Goal: Book appointment/travel/reservation

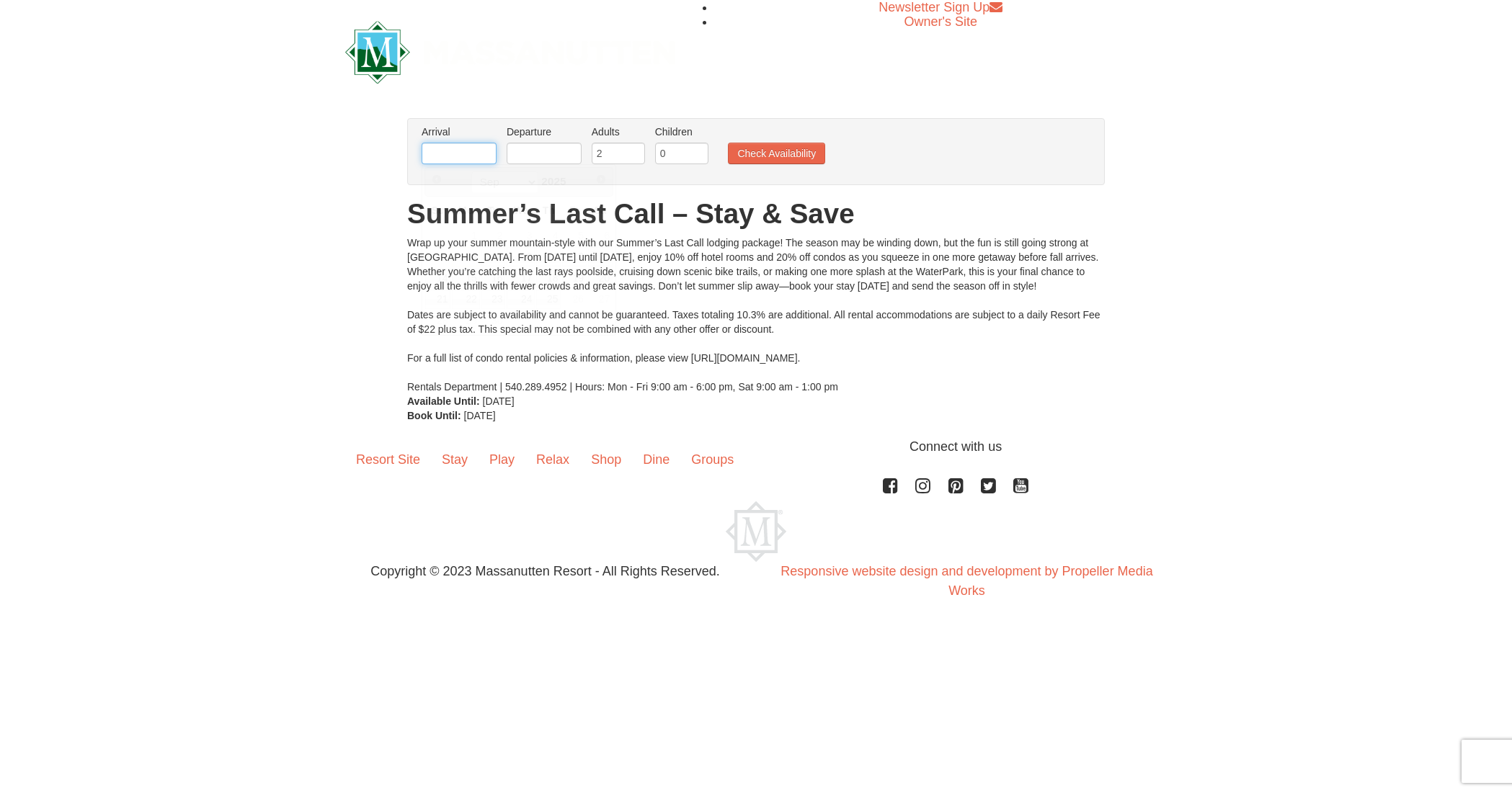
click at [440, 154] on input "text" at bounding box center [458, 154] width 75 height 22
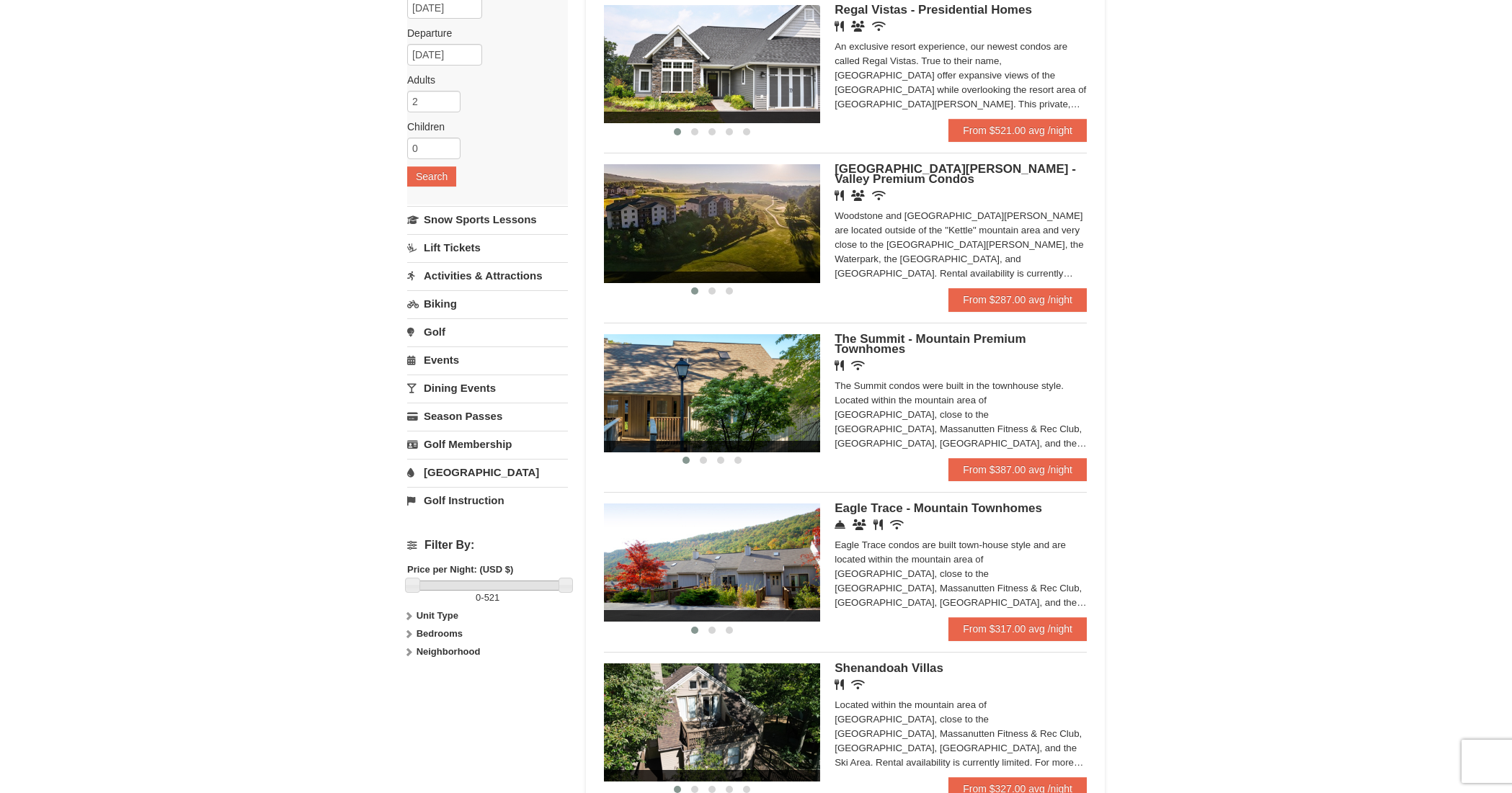
scroll to position [225, 0]
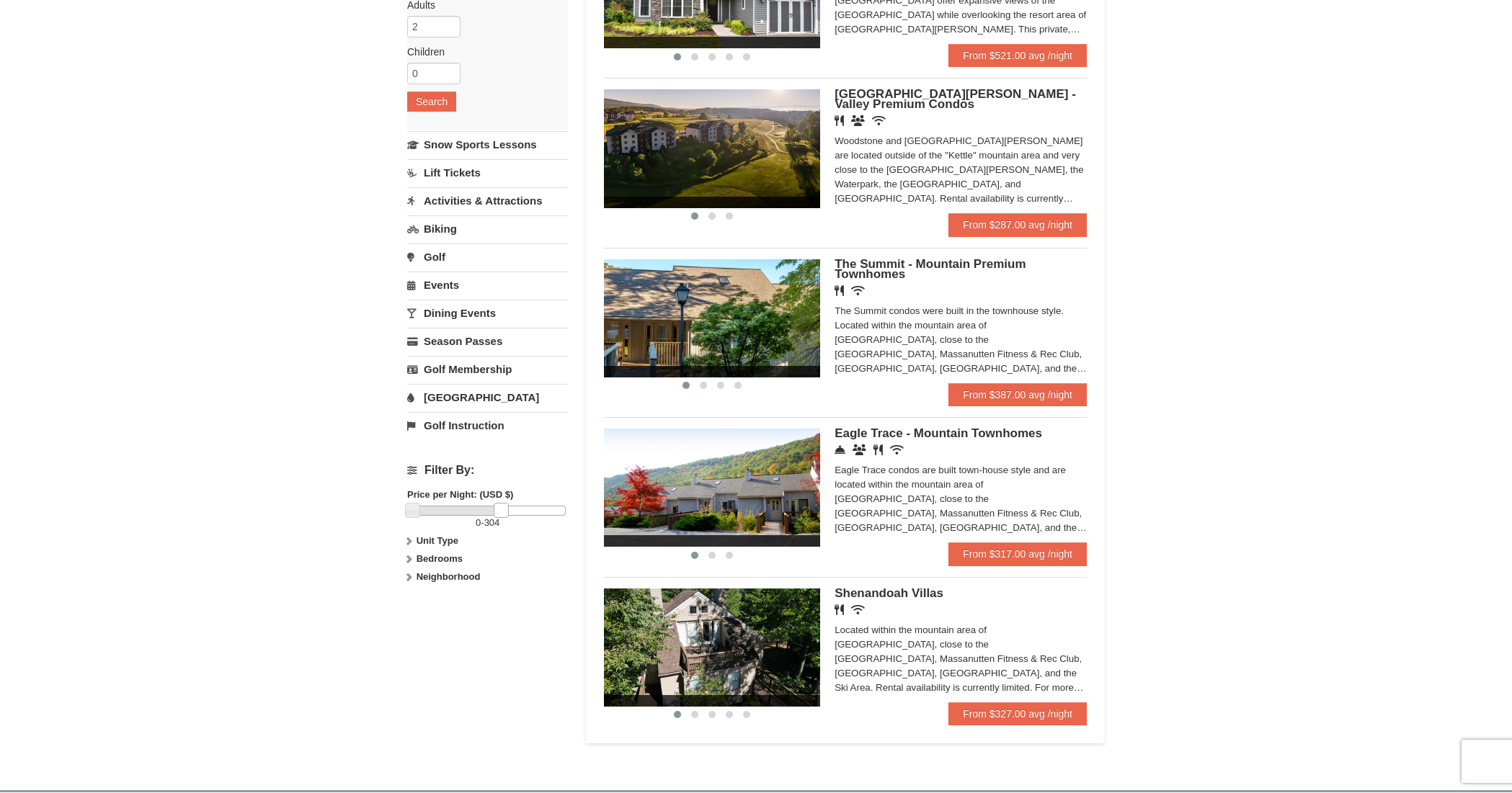
drag, startPoint x: 563, startPoint y: 514, endPoint x: 500, endPoint y: 514, distance: 63.0
click at [500, 514] on link at bounding box center [500, 510] width 15 height 15
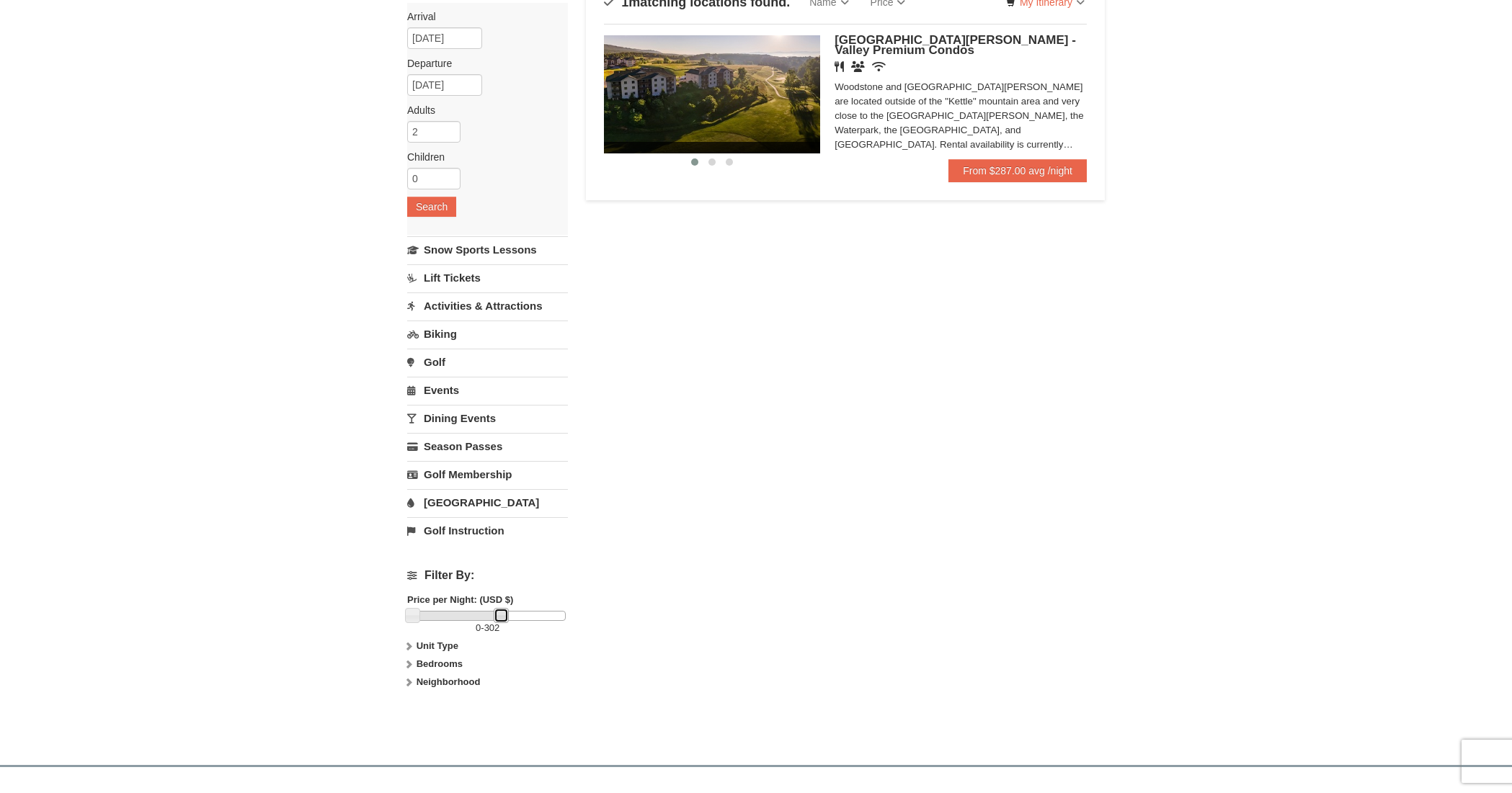
scroll to position [0, 0]
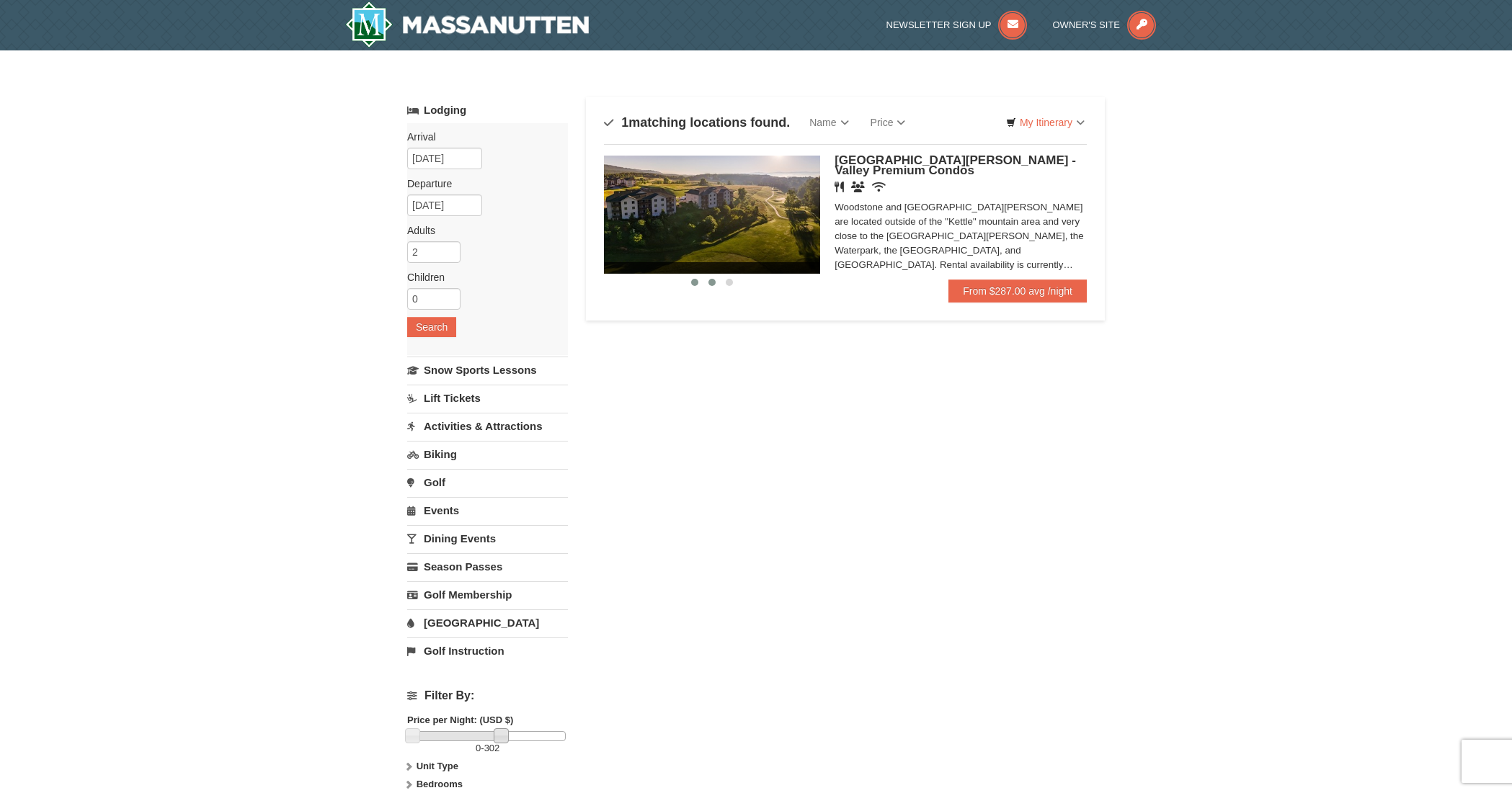
click at [708, 281] on button at bounding box center [712, 282] width 18 height 15
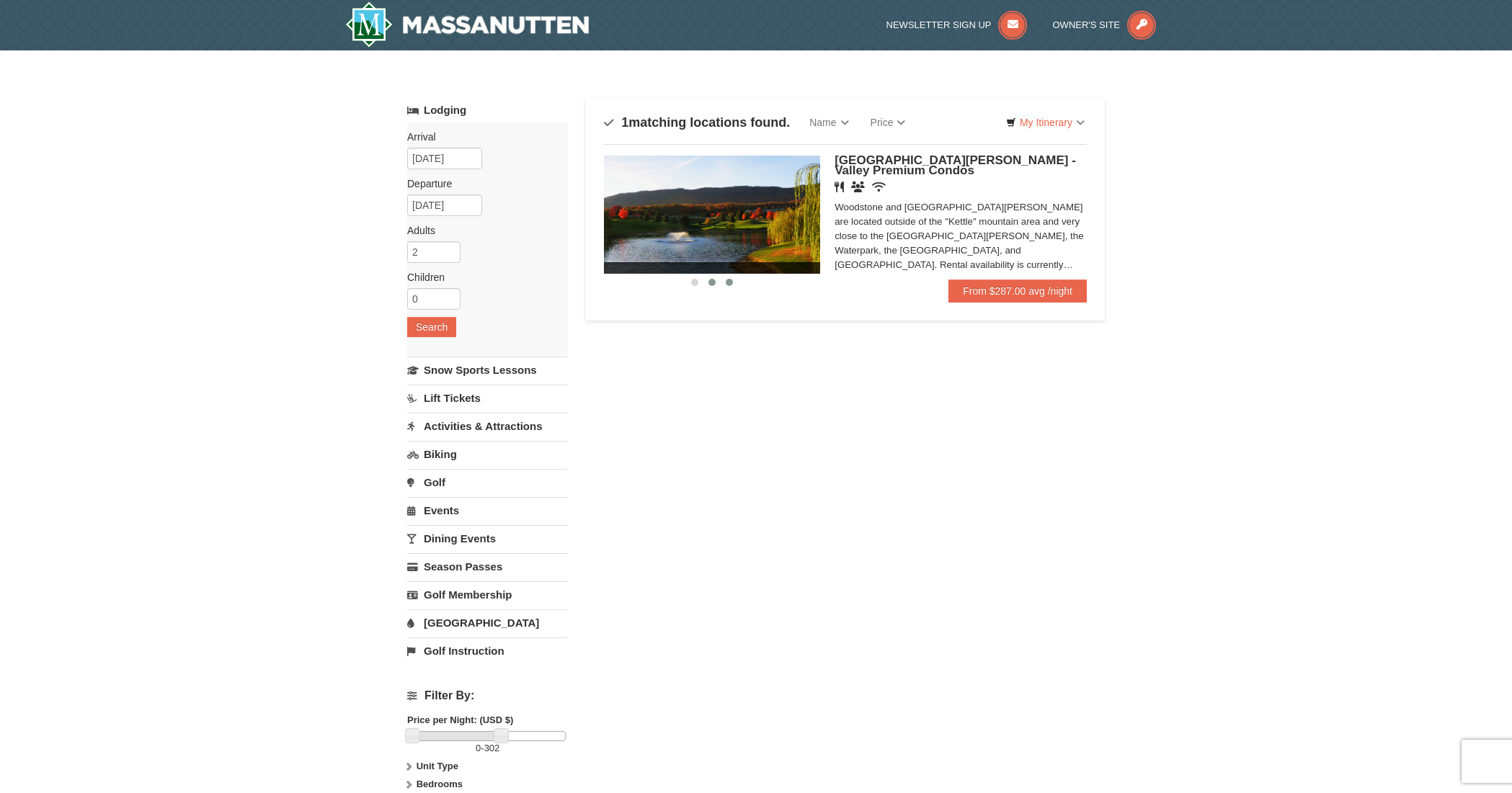
click at [730, 283] on span at bounding box center [729, 282] width 7 height 7
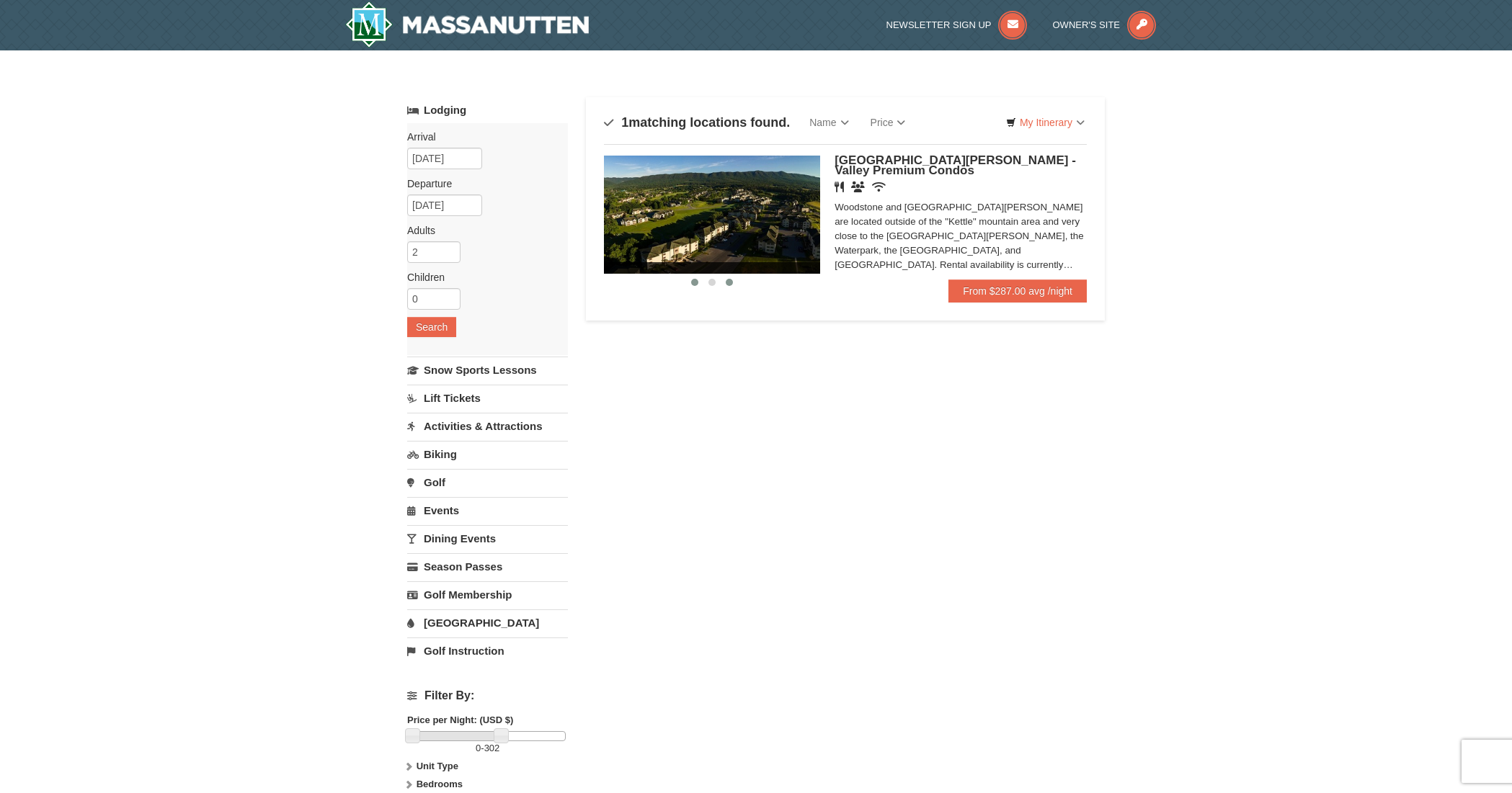
click at [695, 283] on span at bounding box center [694, 282] width 7 height 7
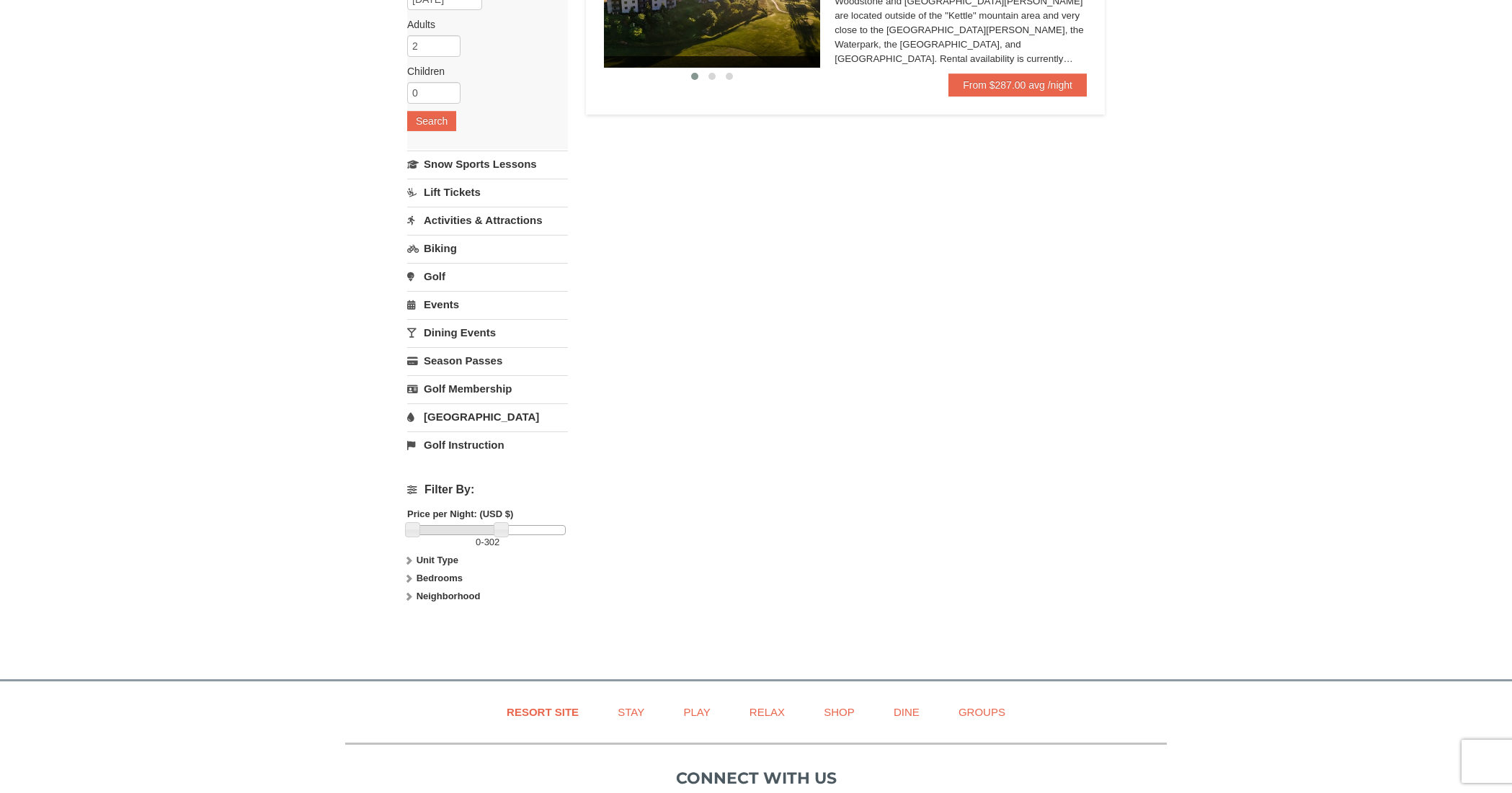
scroll to position [209, 0]
click at [509, 530] on link at bounding box center [507, 527] width 15 height 15
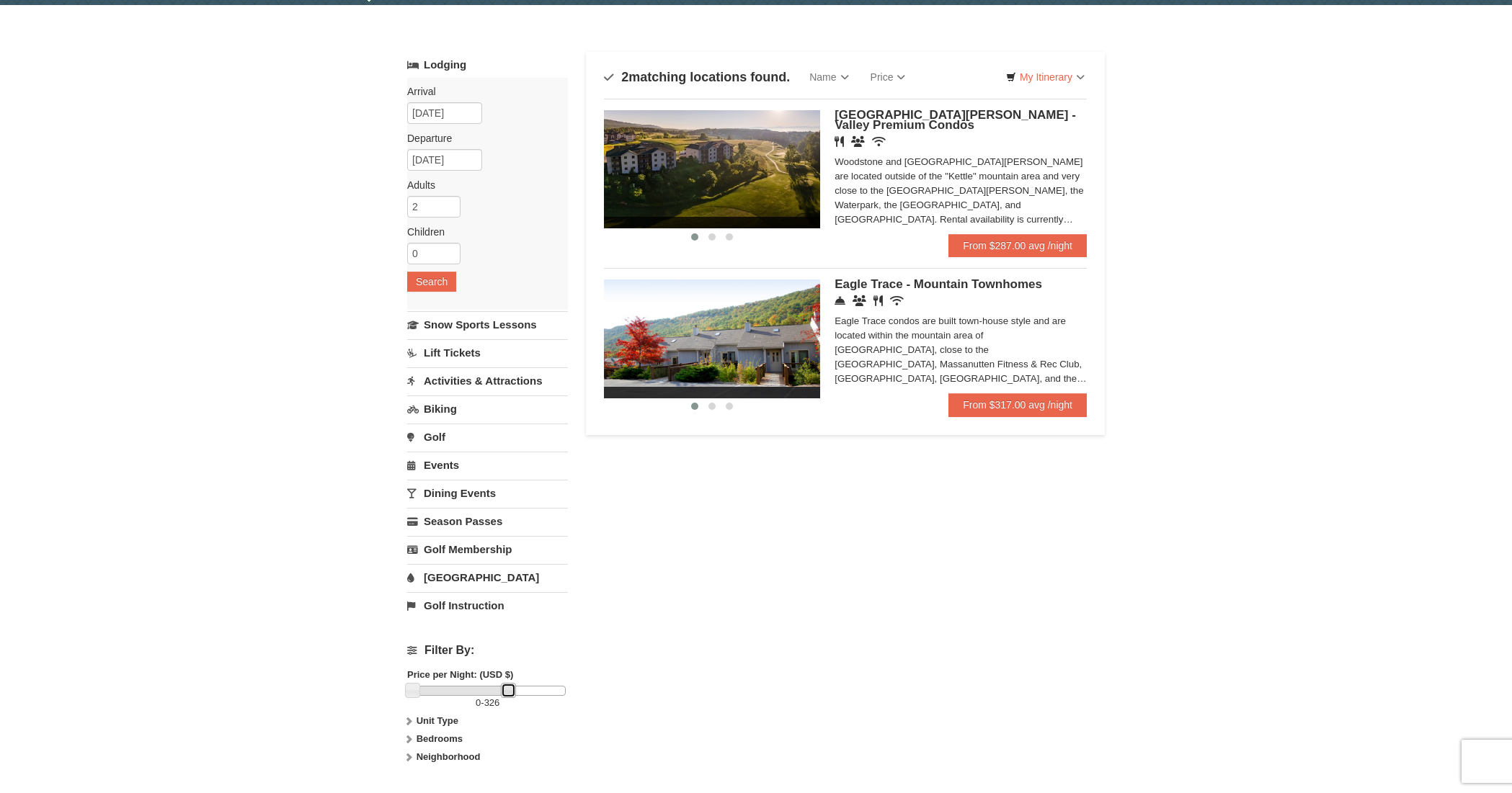
scroll to position [0, 0]
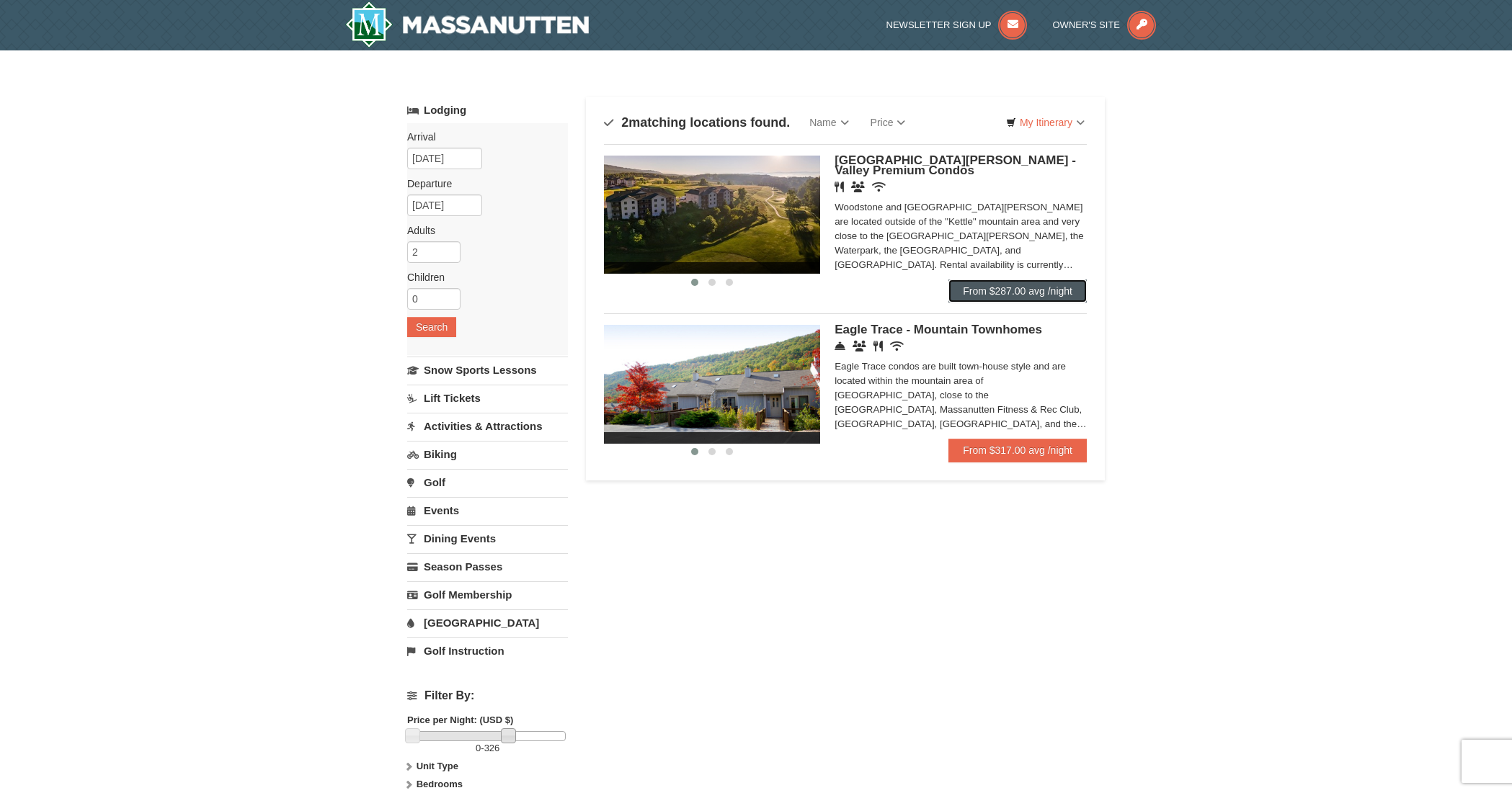
click at [1006, 293] on link "From $287.00 avg /night" at bounding box center [1016, 292] width 138 height 23
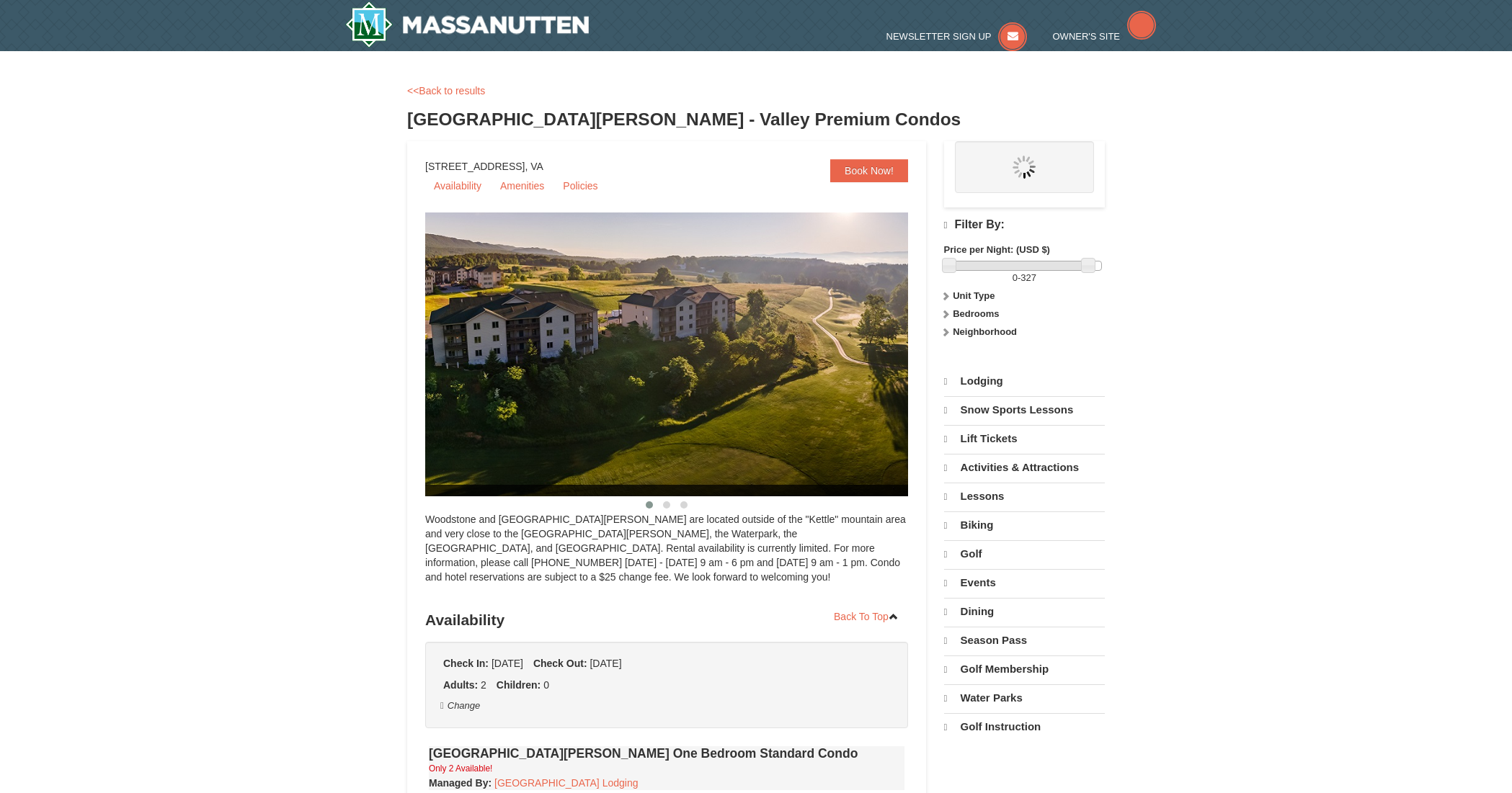
select select "9"
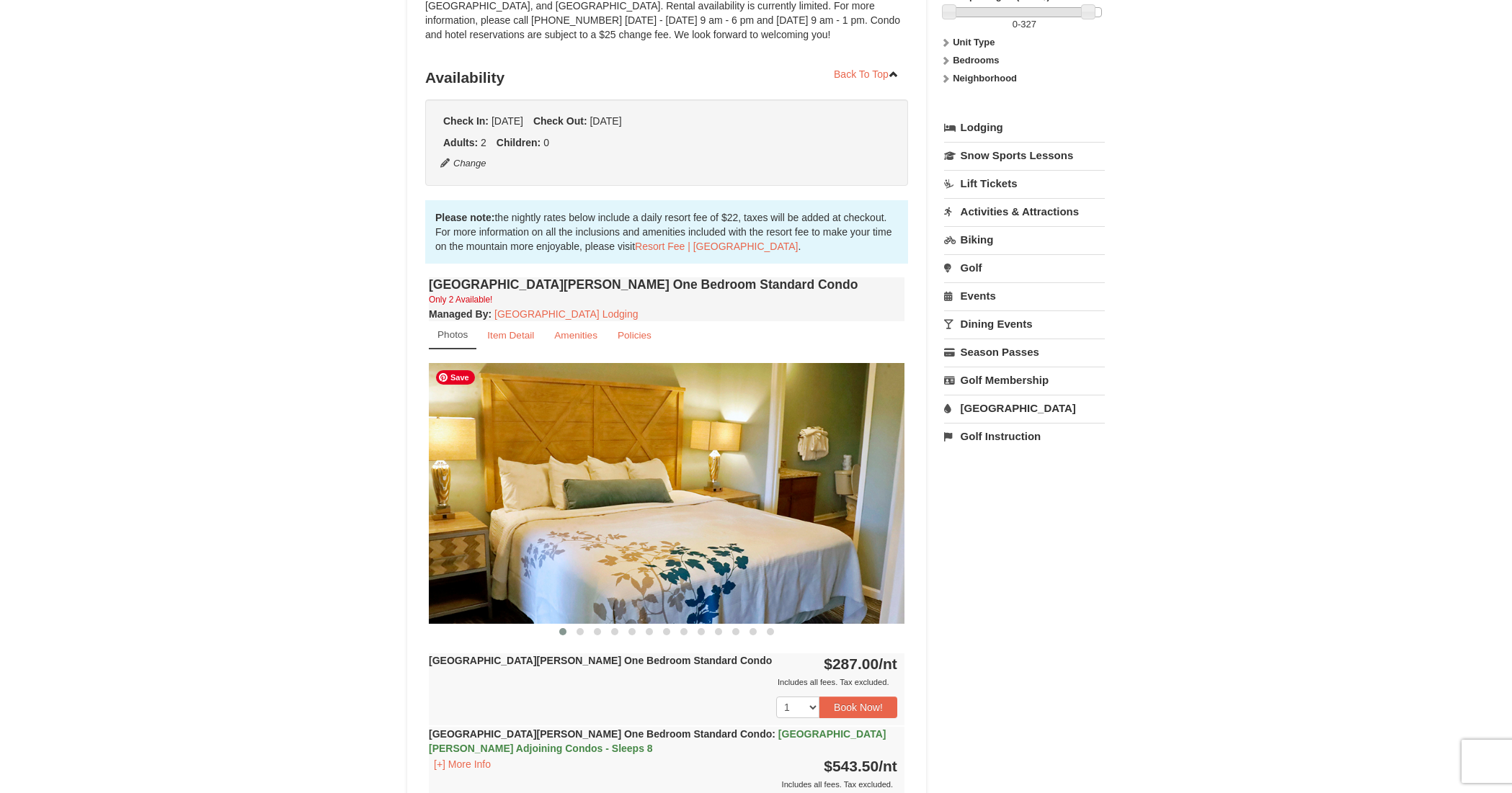
scroll to position [287, 0]
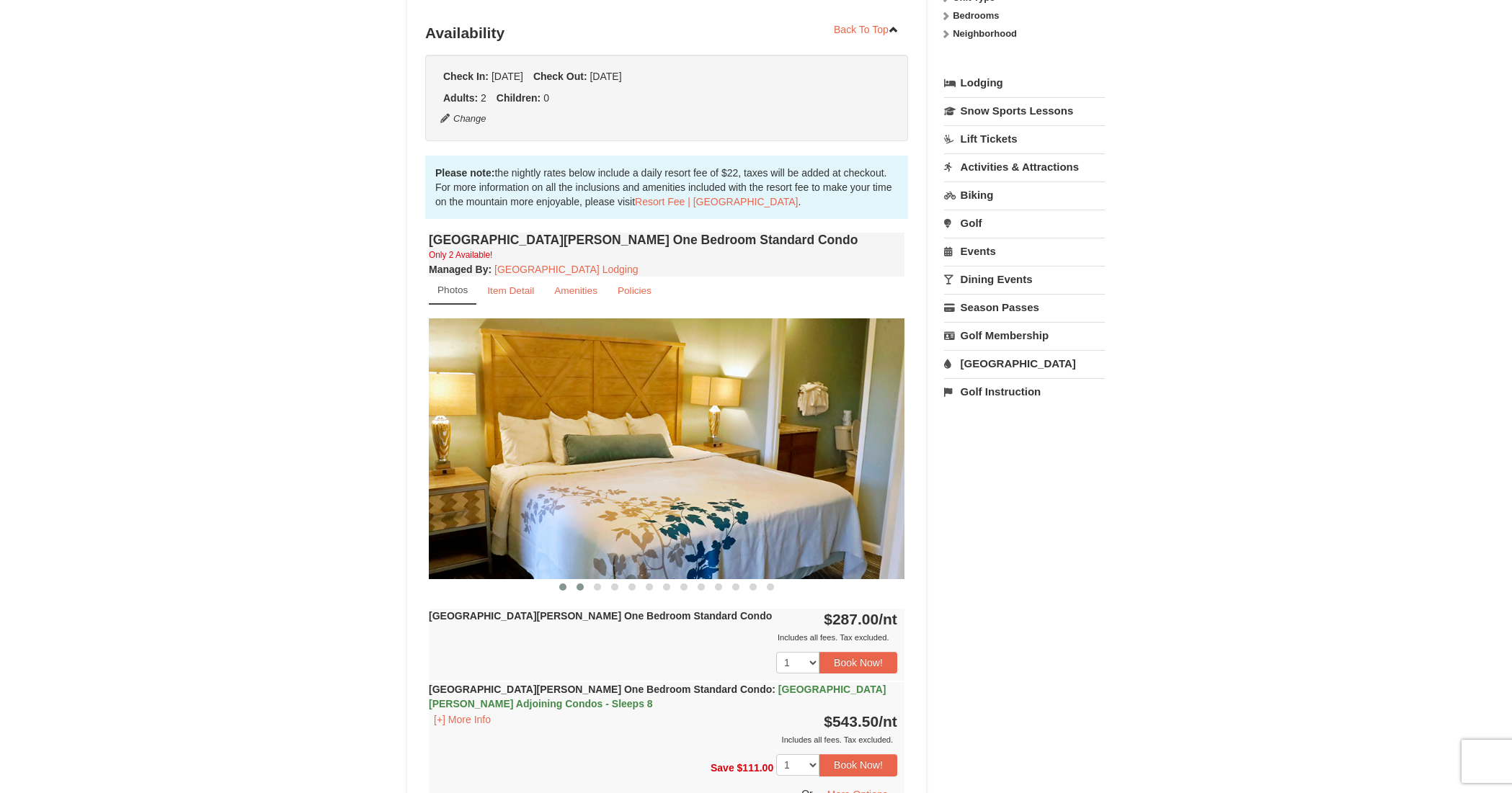
click at [579, 587] on span at bounding box center [580, 586] width 7 height 7
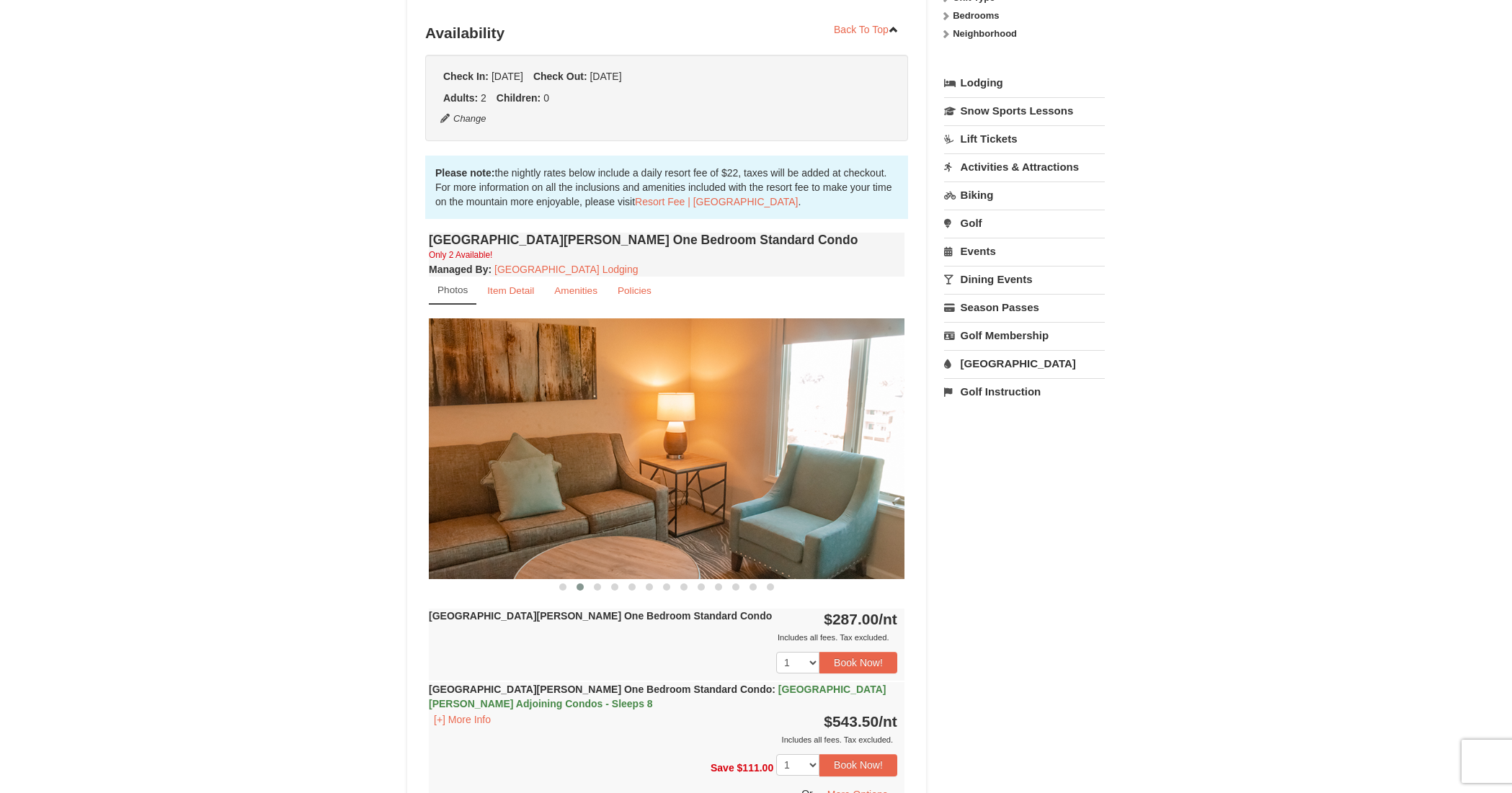
scroll to position [288, 0]
click at [600, 587] on button at bounding box center [597, 586] width 18 height 15
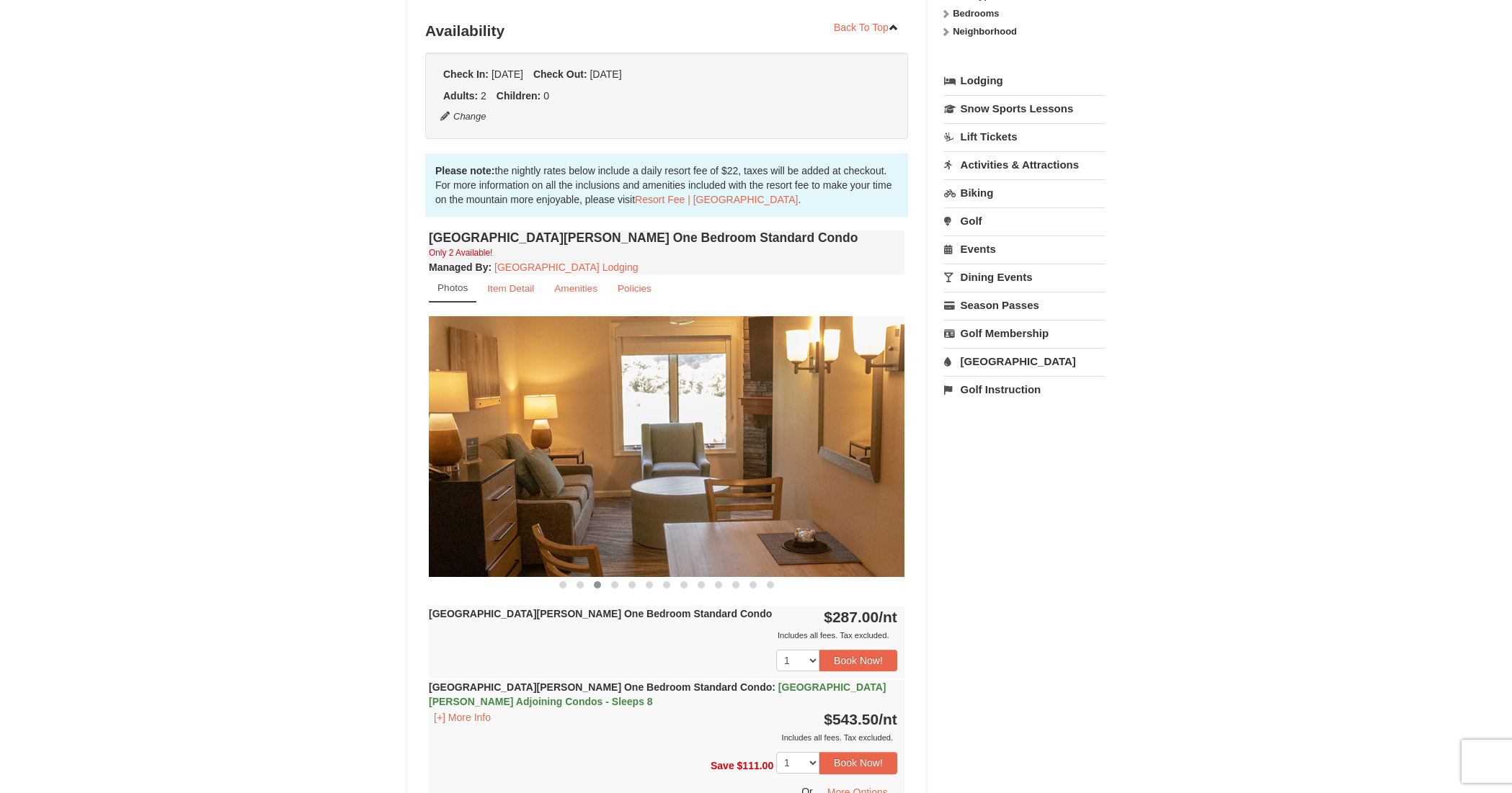
scroll to position [291, 0]
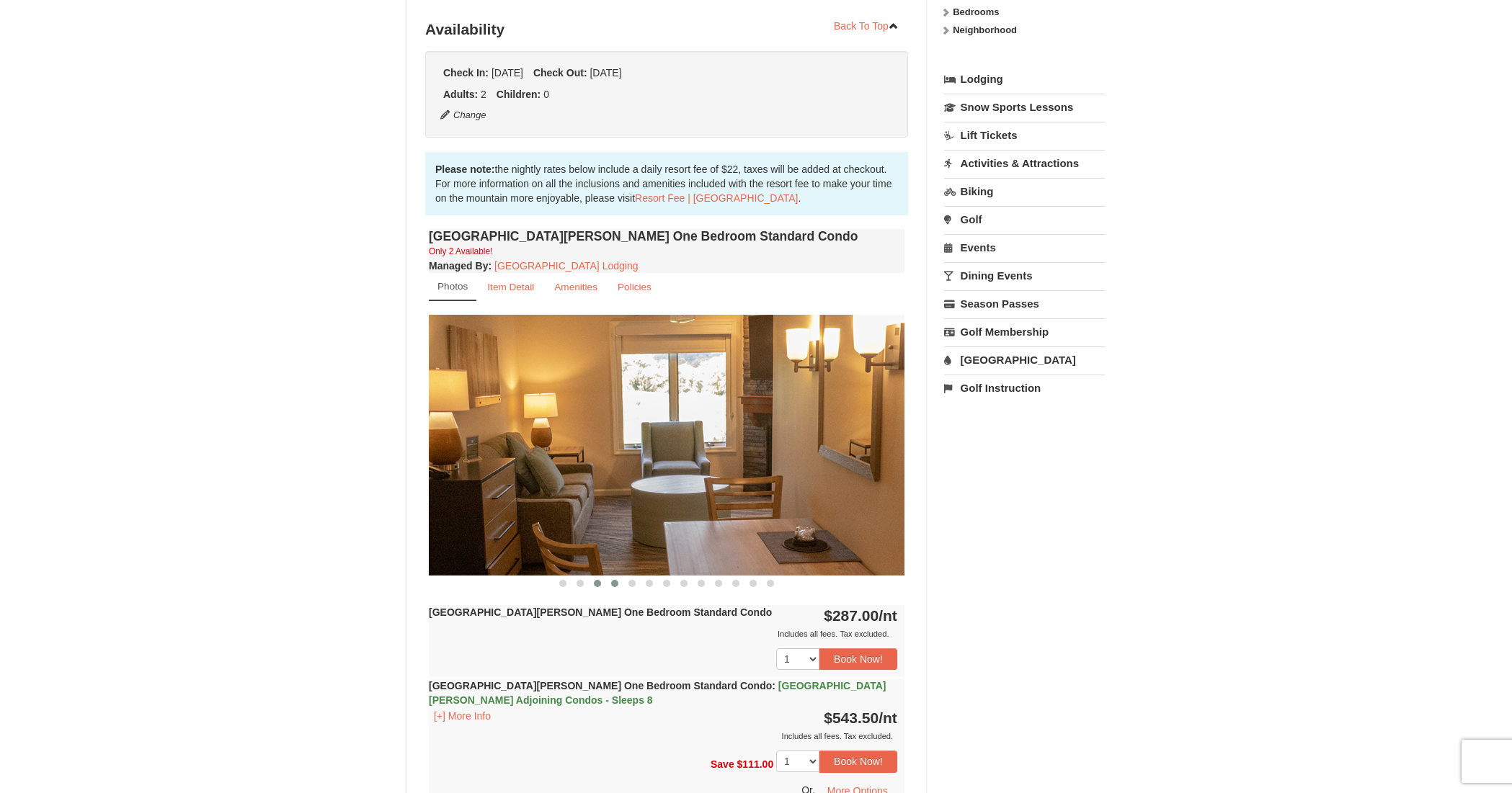
click at [615, 585] on span at bounding box center [614, 583] width 7 height 7
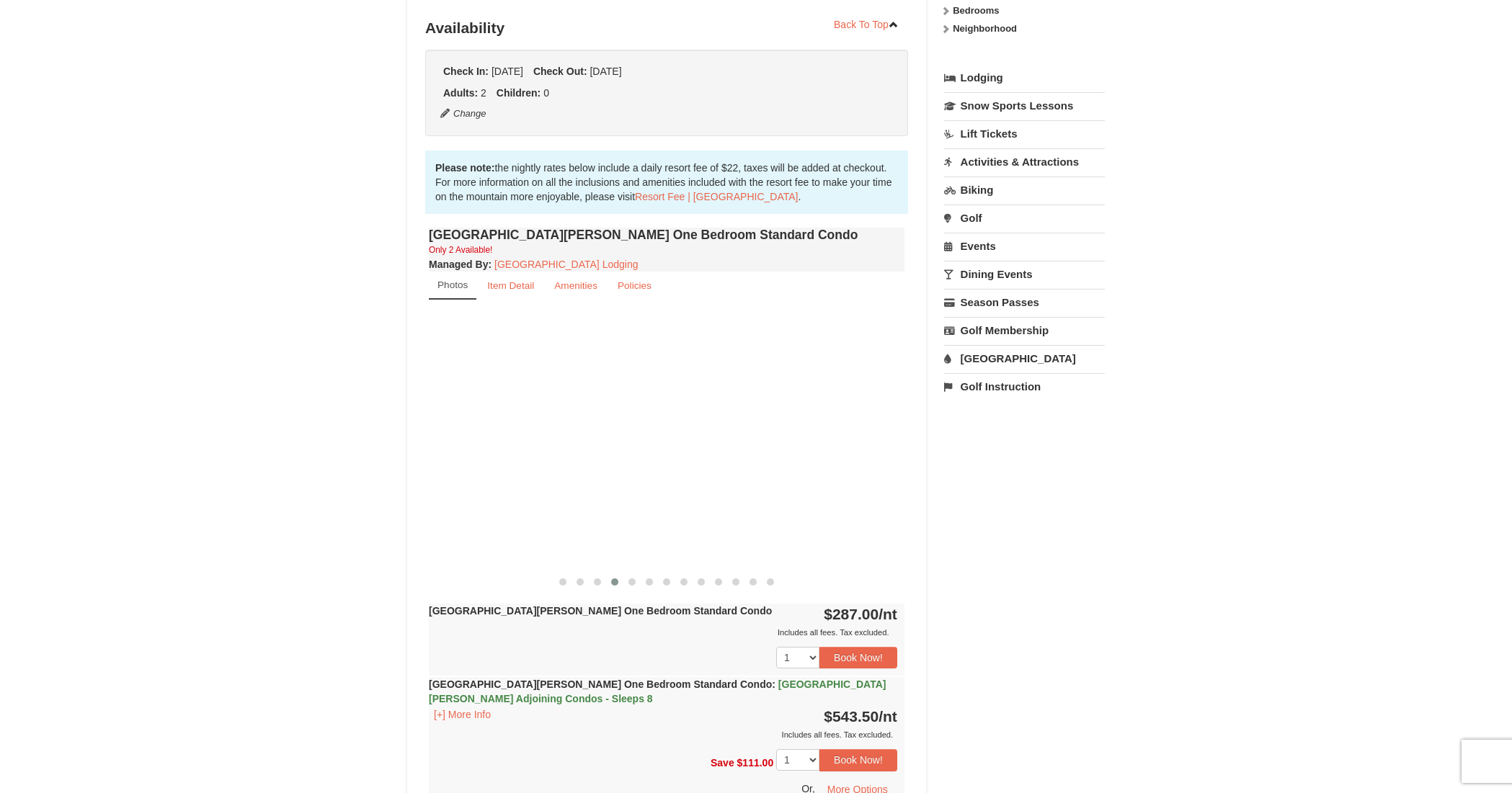
scroll to position [294, 0]
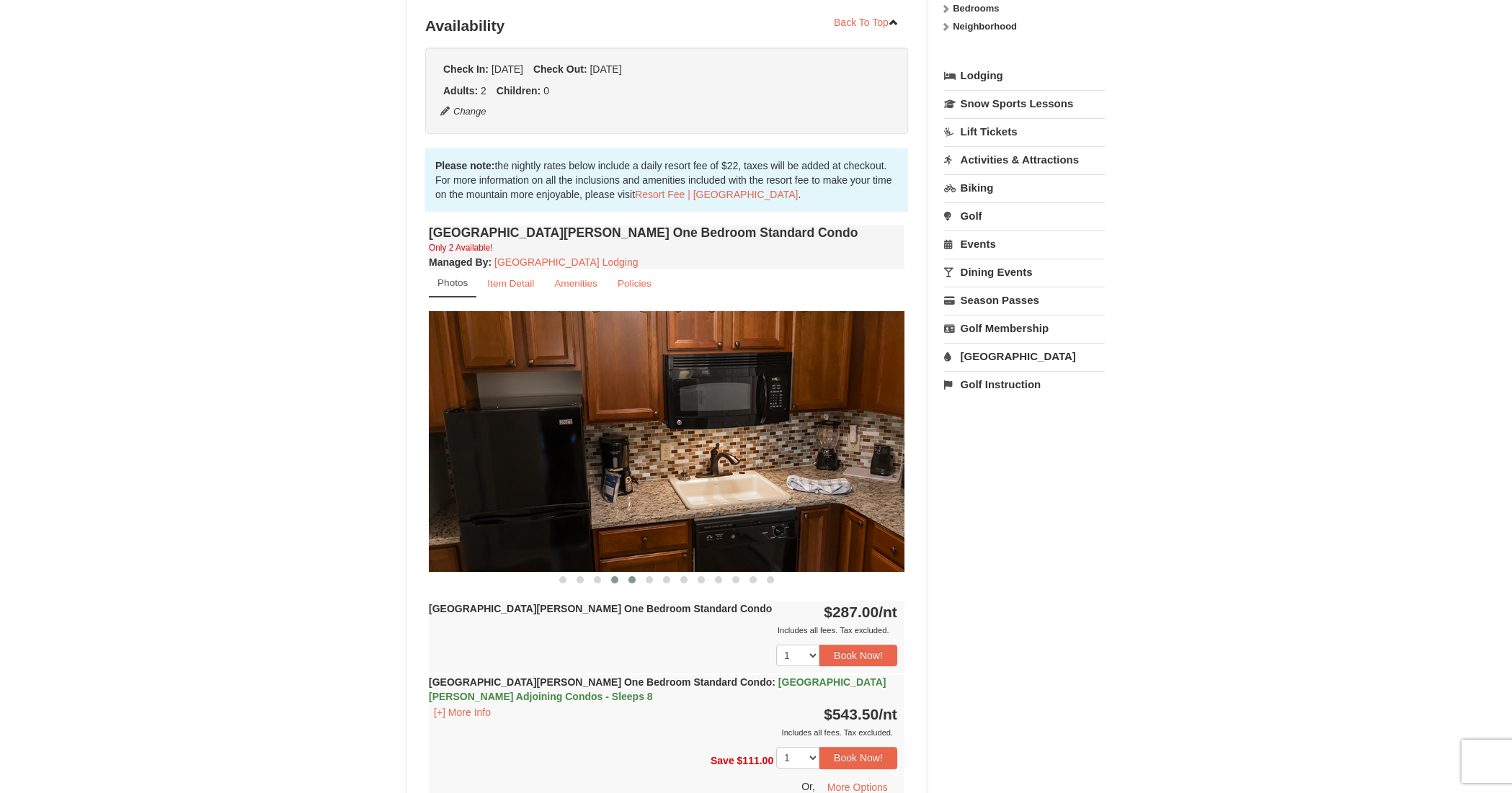
click at [636, 583] on button at bounding box center [633, 580] width 18 height 15
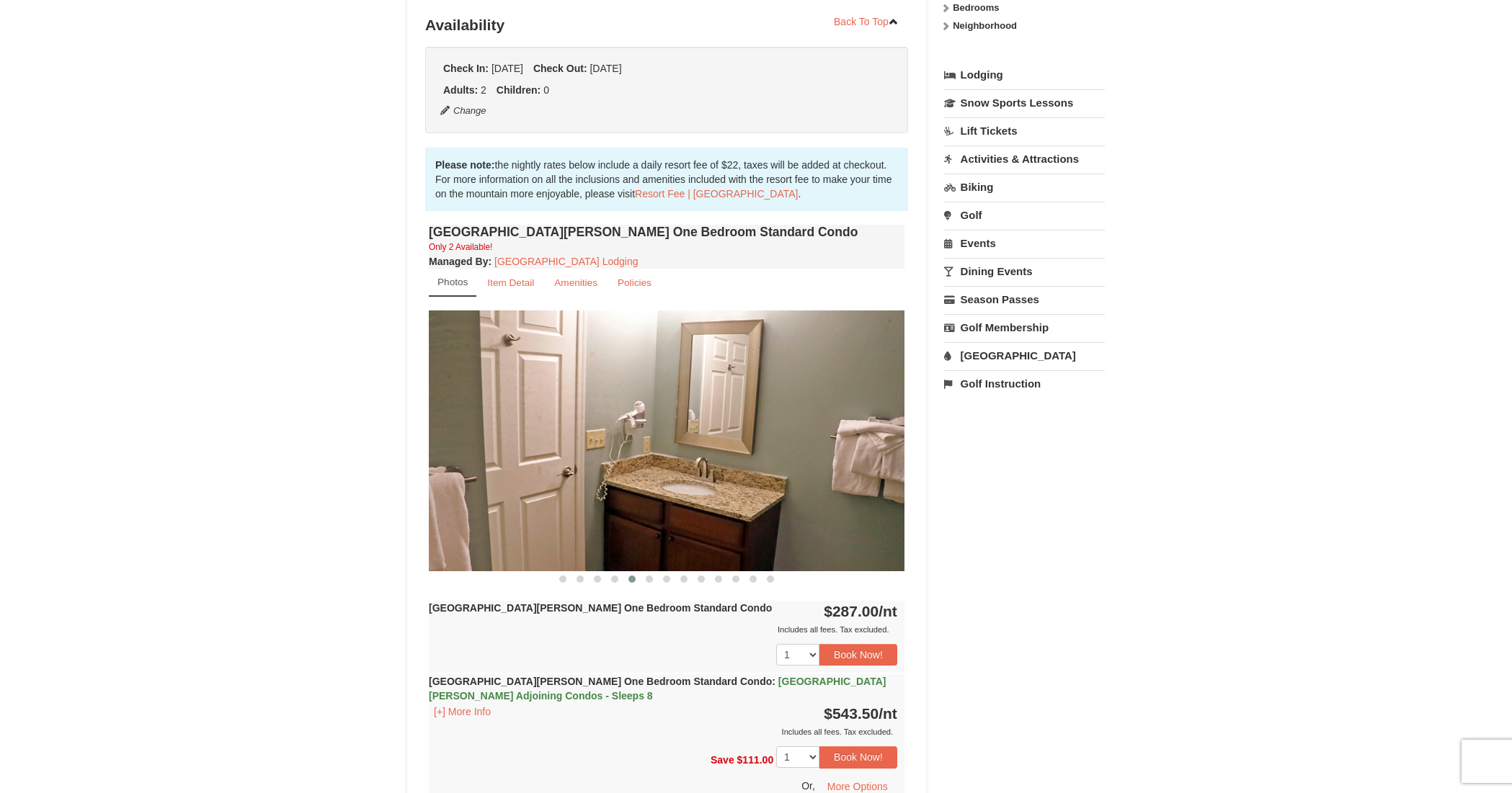
scroll to position [297, 0]
click at [653, 581] on button at bounding box center [649, 580] width 18 height 15
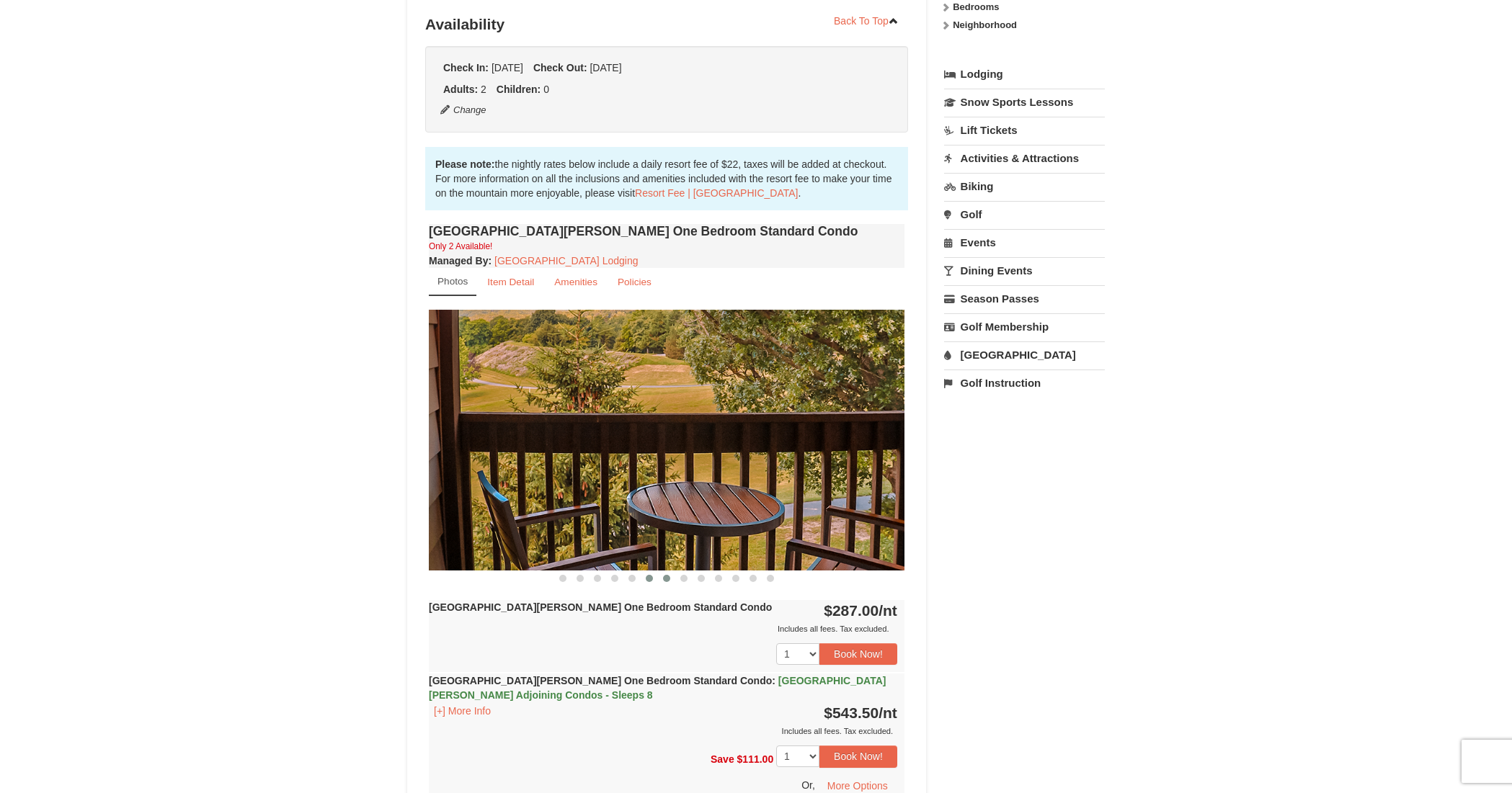
click at [667, 580] on button at bounding box center [667, 579] width 18 height 15
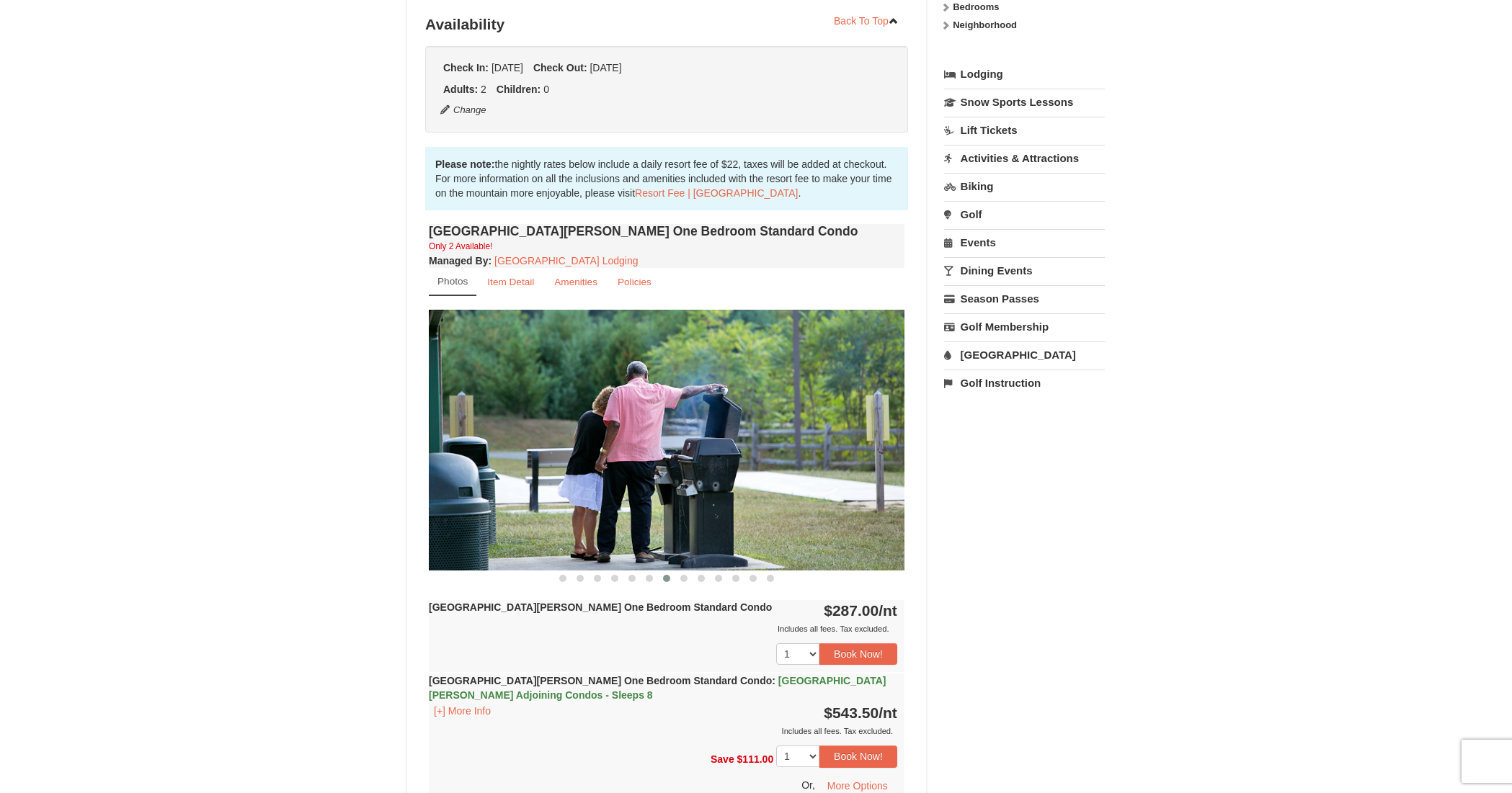
scroll to position [299, 0]
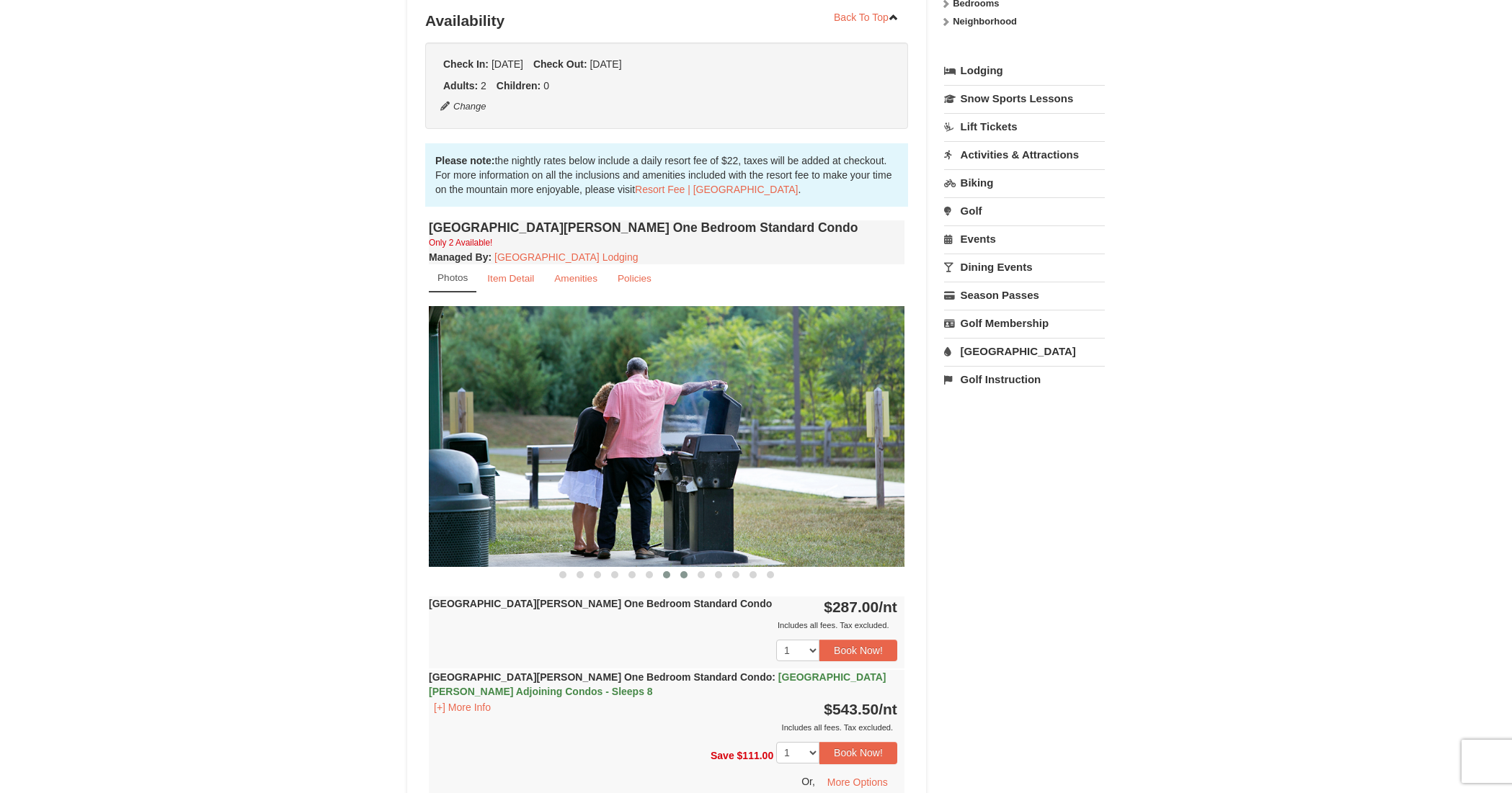
click at [684, 577] on button at bounding box center [685, 575] width 18 height 15
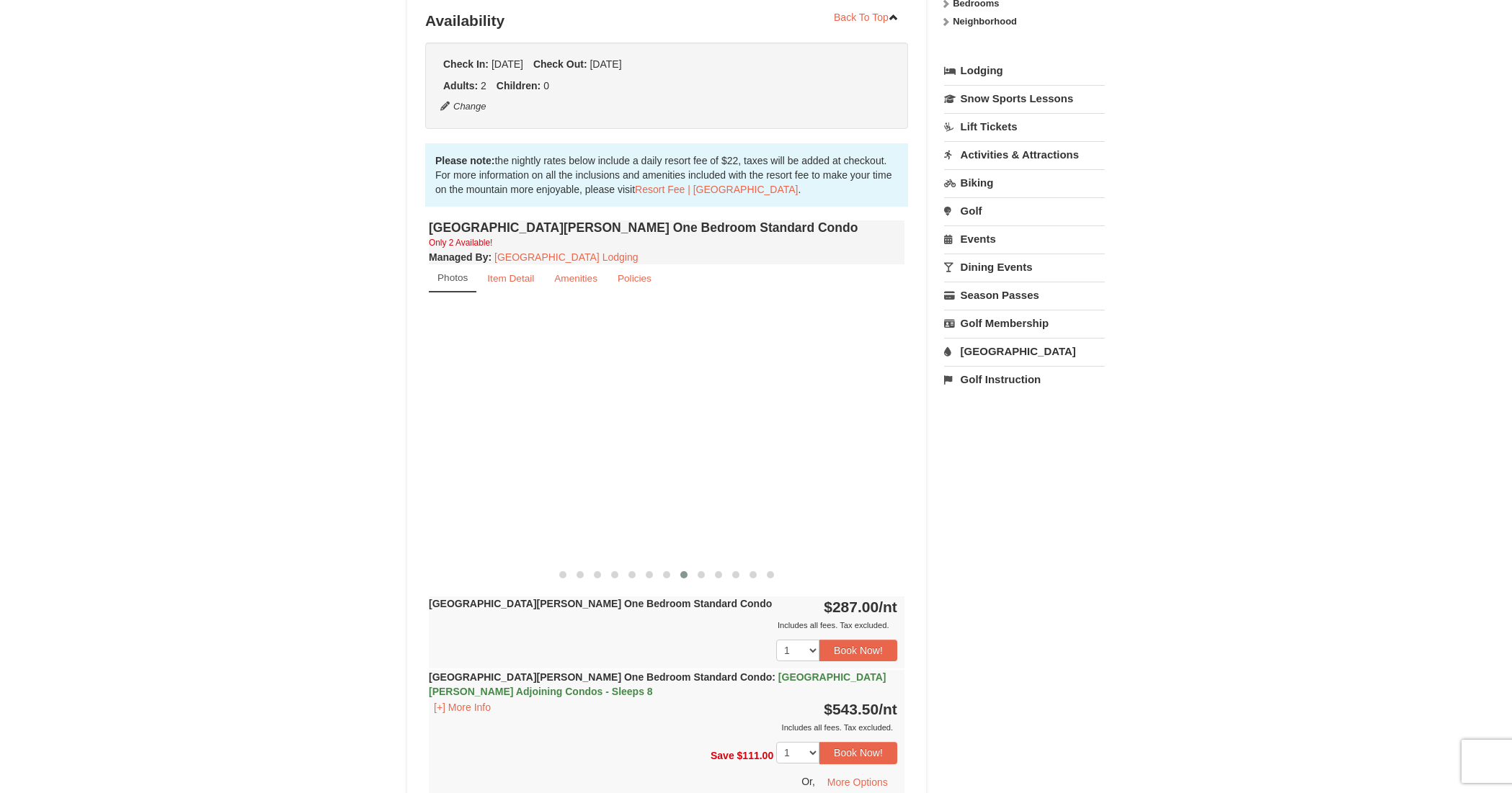
scroll to position [296, 0]
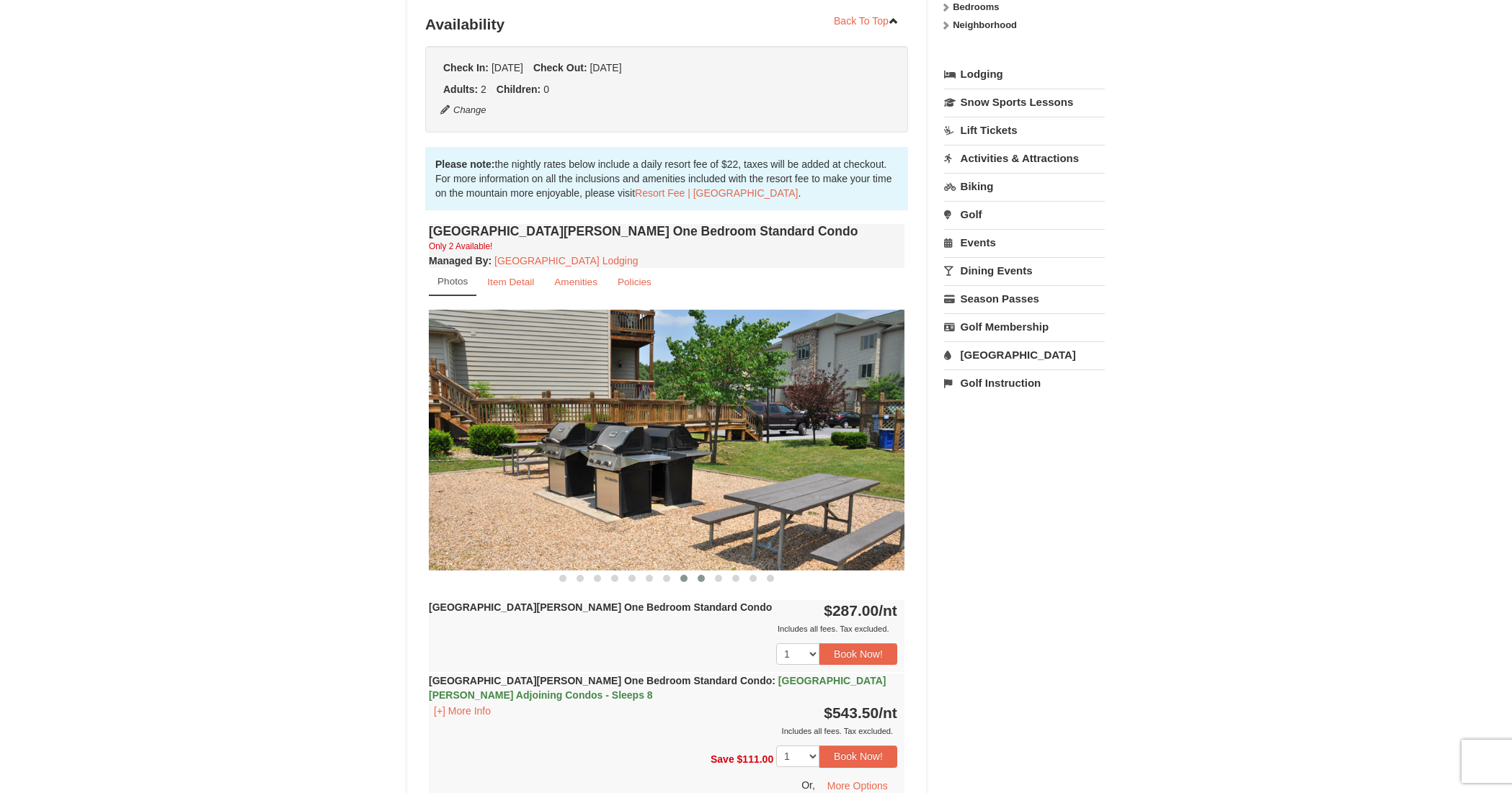
click at [696, 577] on button at bounding box center [701, 579] width 18 height 15
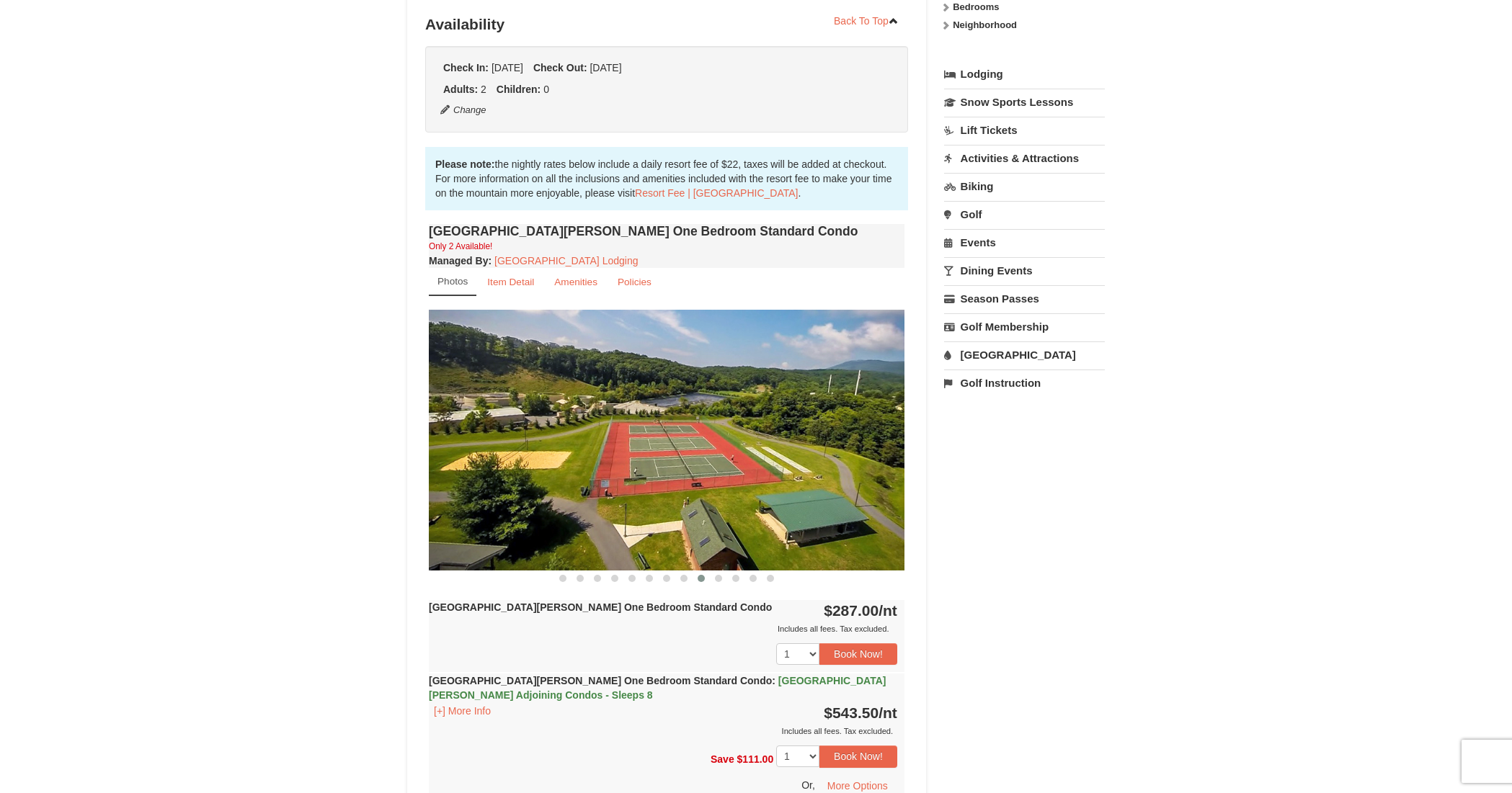
scroll to position [301, 0]
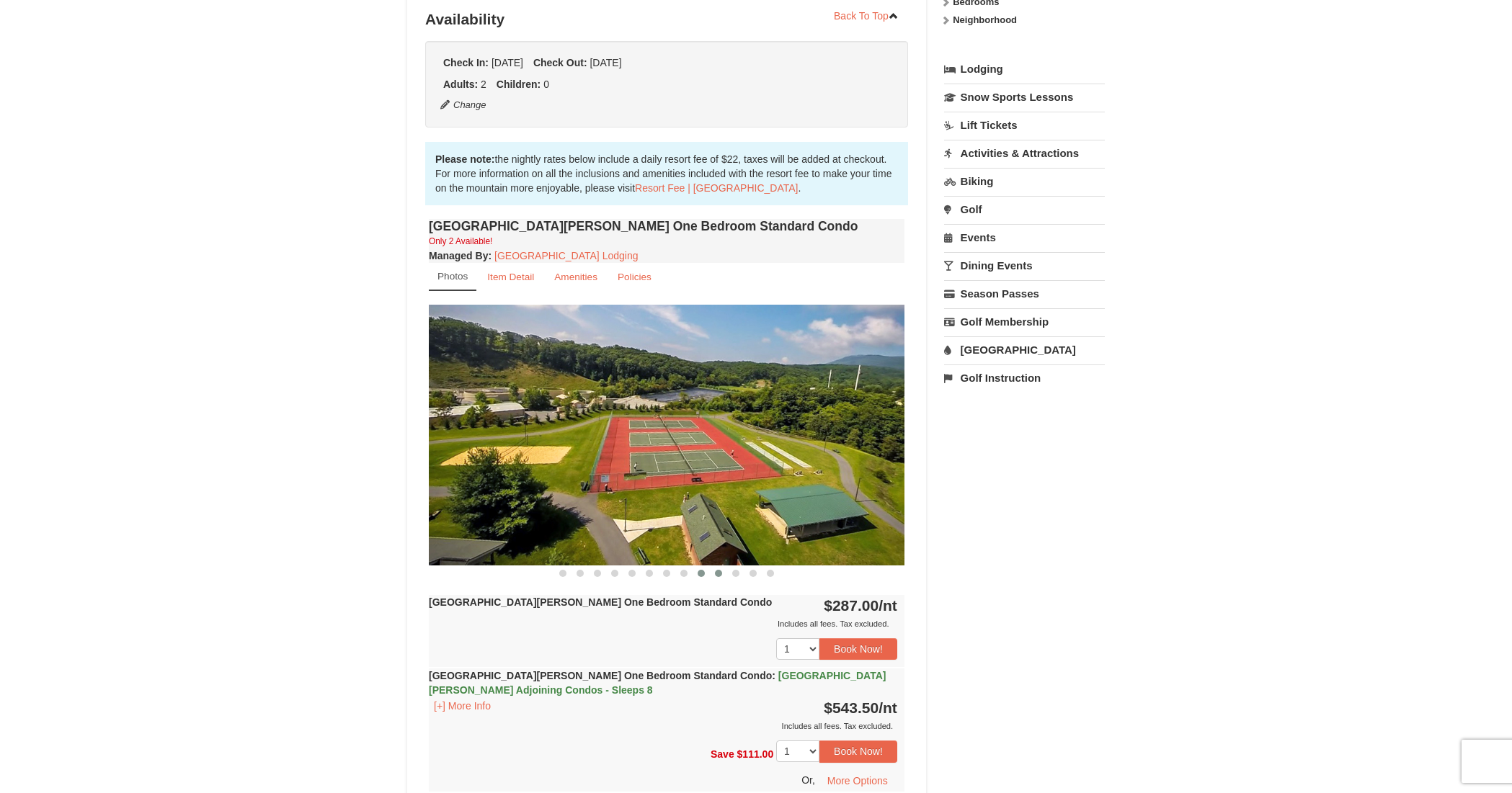
click at [722, 577] on button at bounding box center [719, 573] width 18 height 15
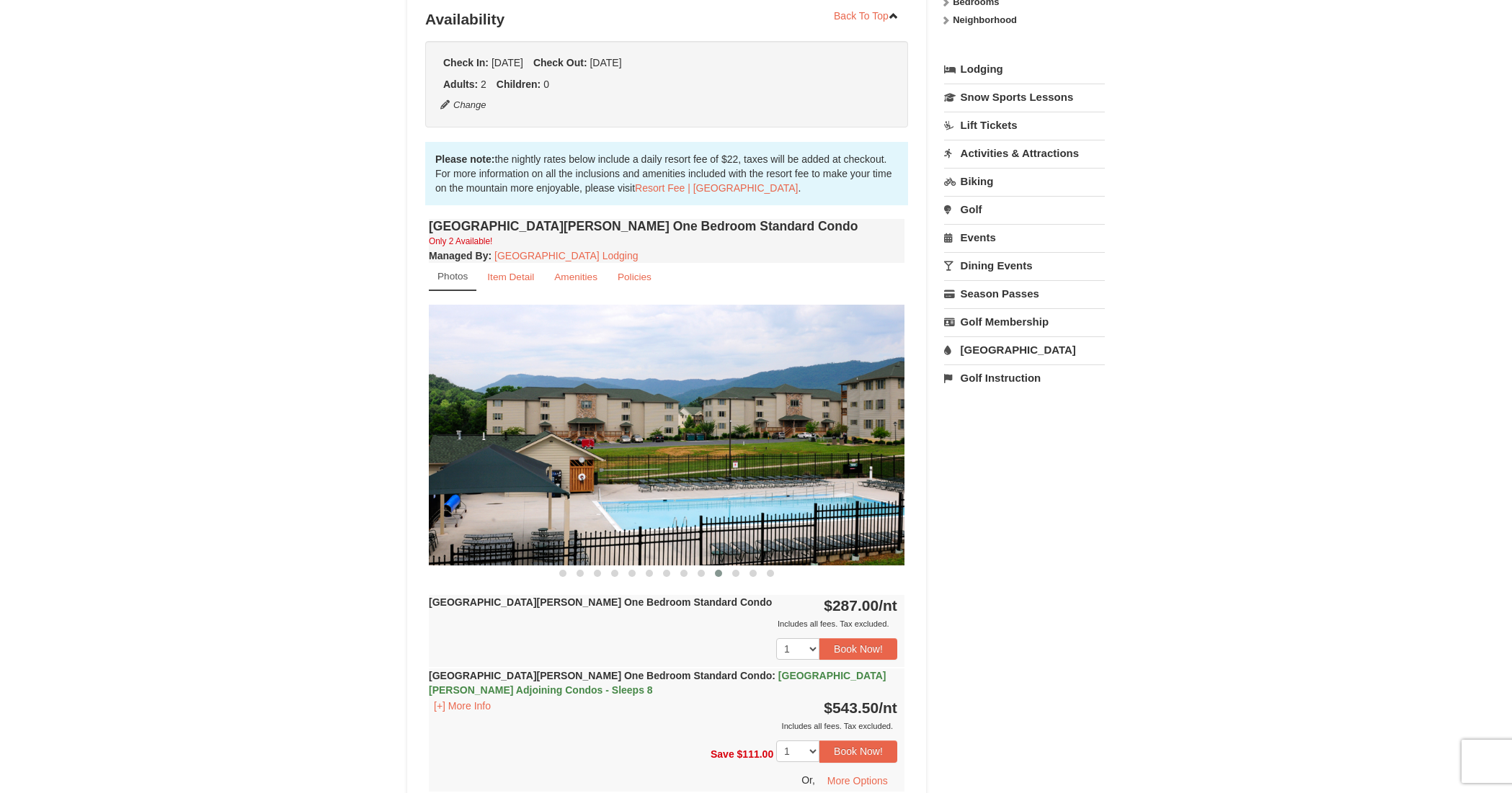
scroll to position [303, 0]
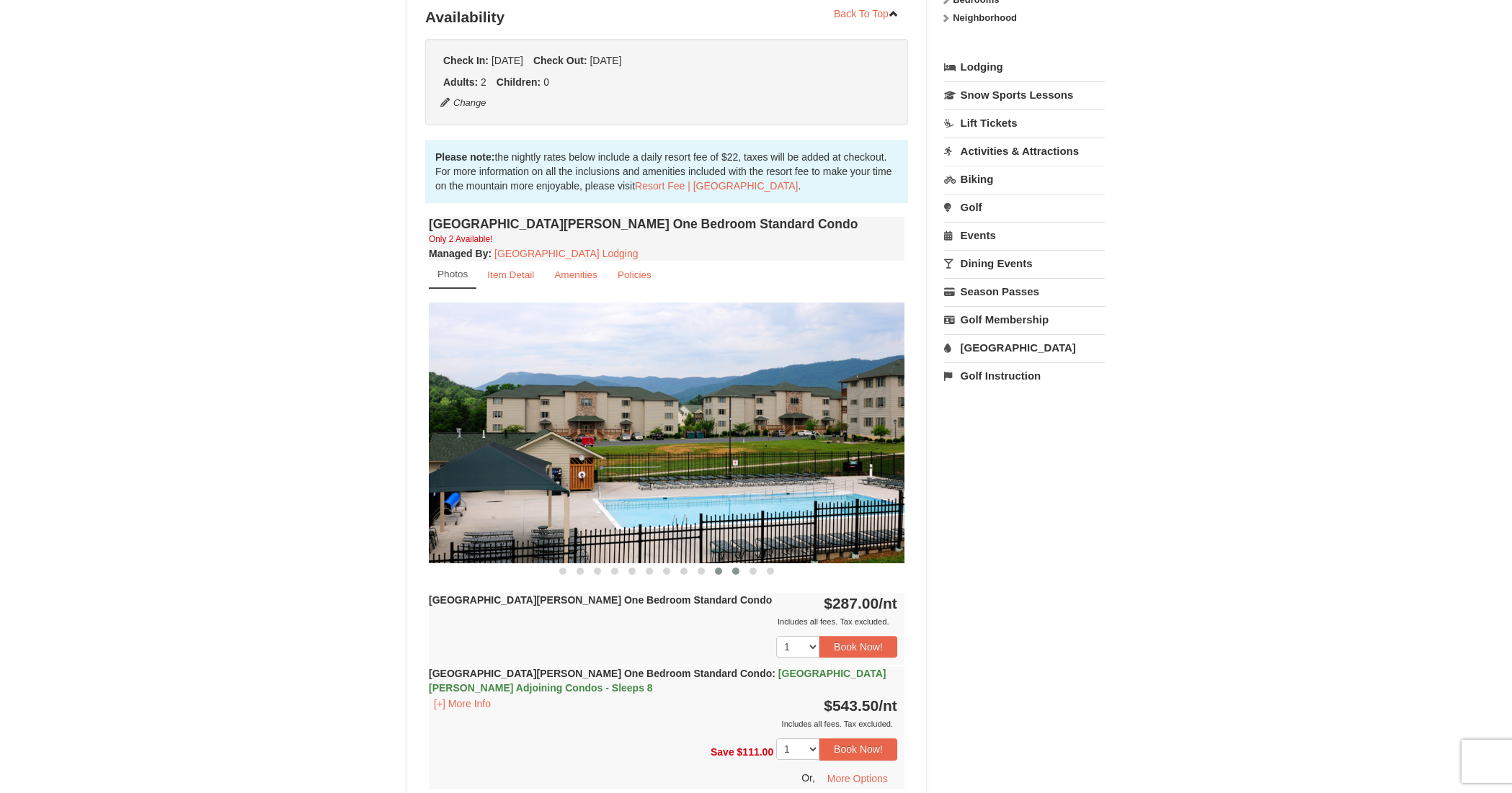
click at [738, 576] on button at bounding box center [736, 571] width 18 height 15
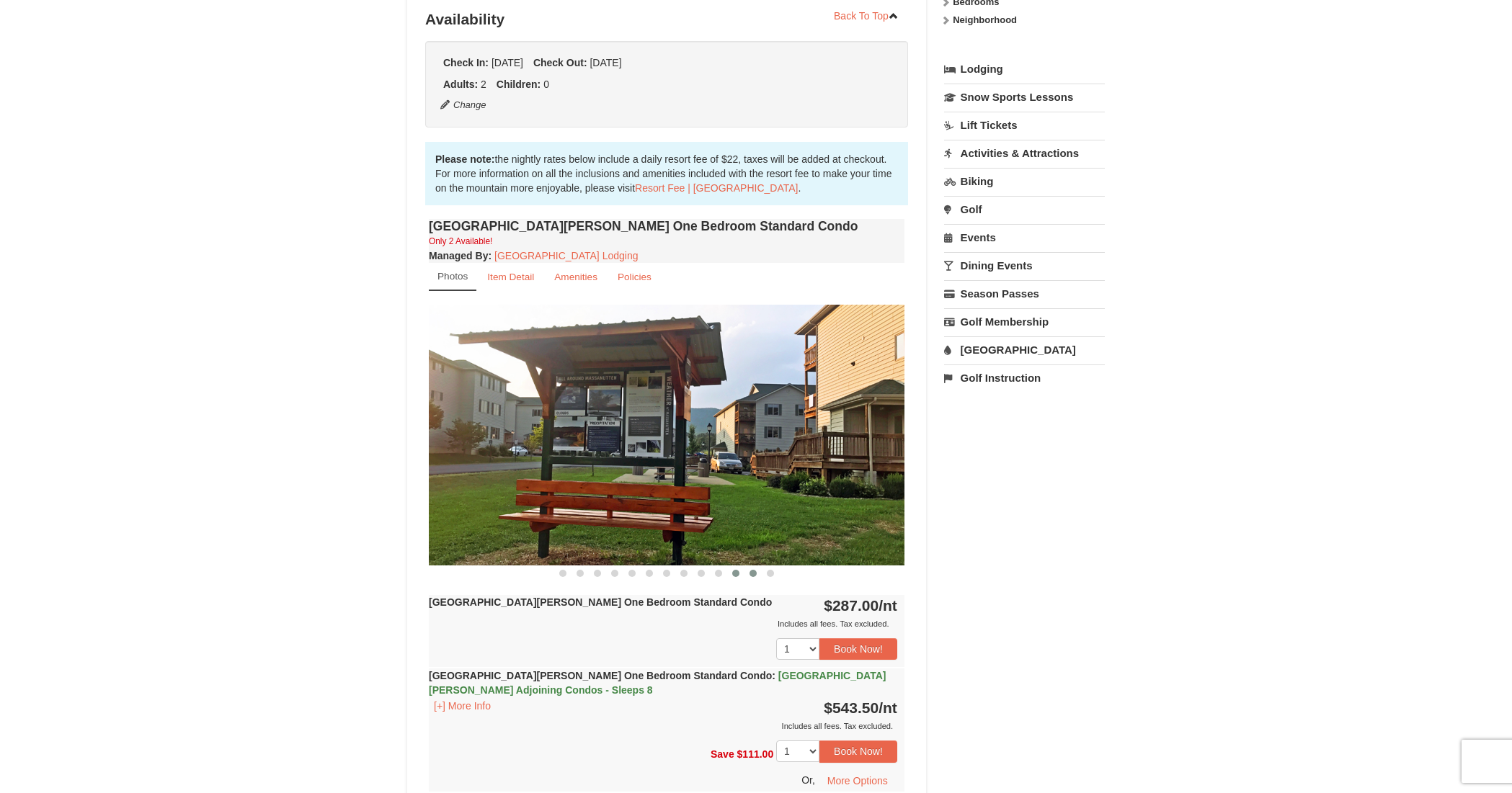
click at [749, 575] on button at bounding box center [753, 573] width 18 height 15
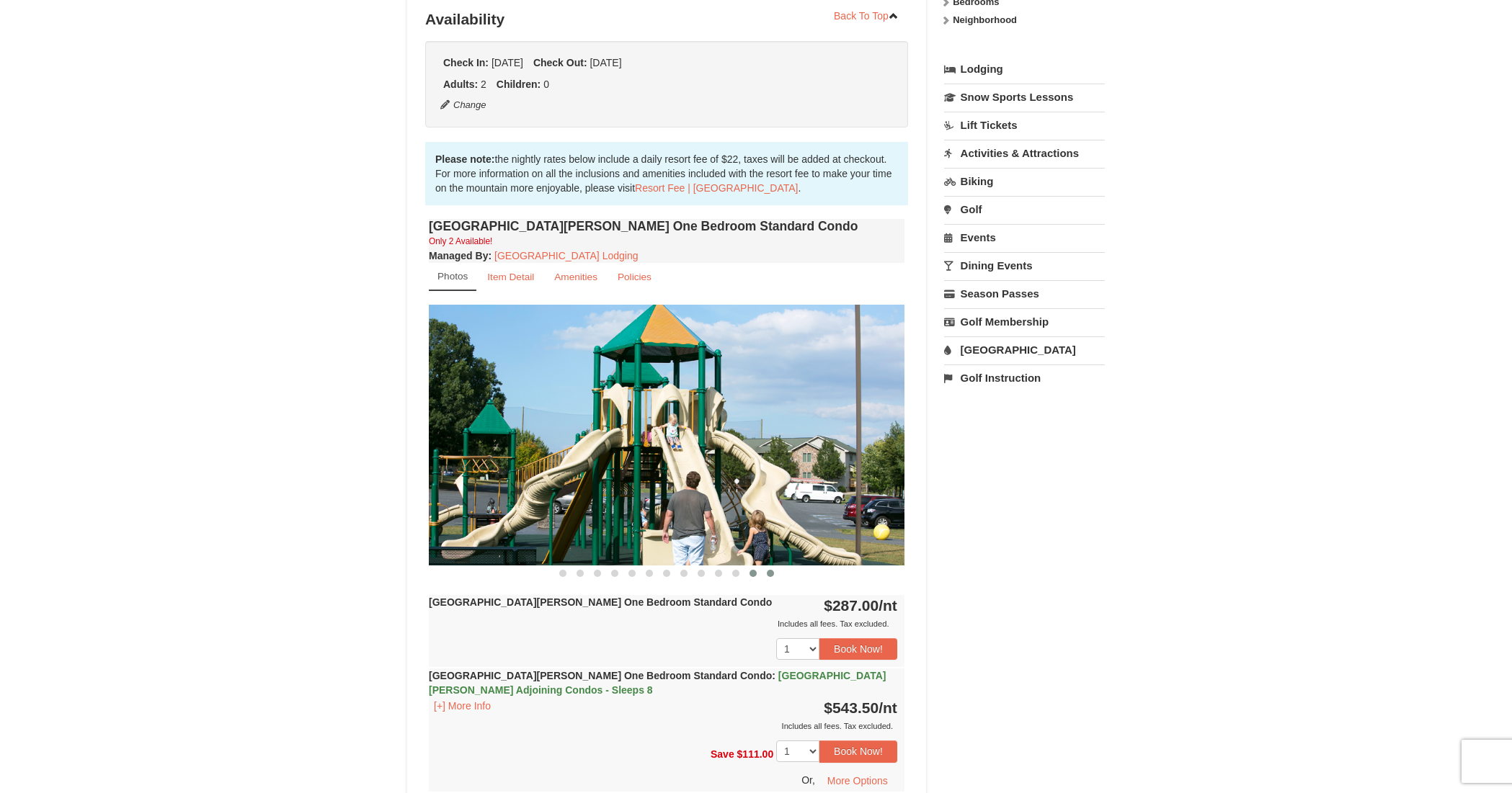
click at [771, 575] on span at bounding box center [770, 573] width 7 height 7
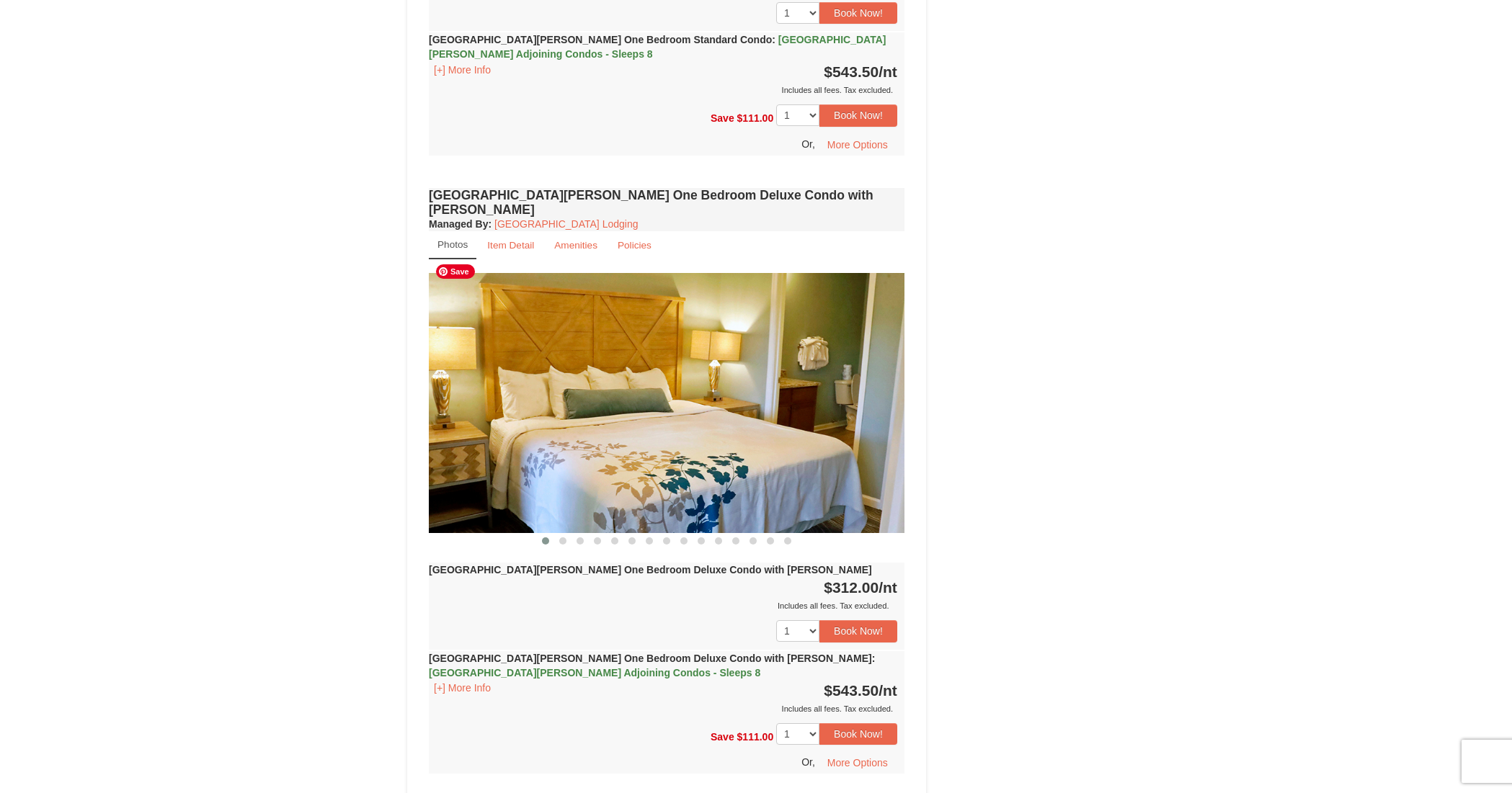
scroll to position [0, 0]
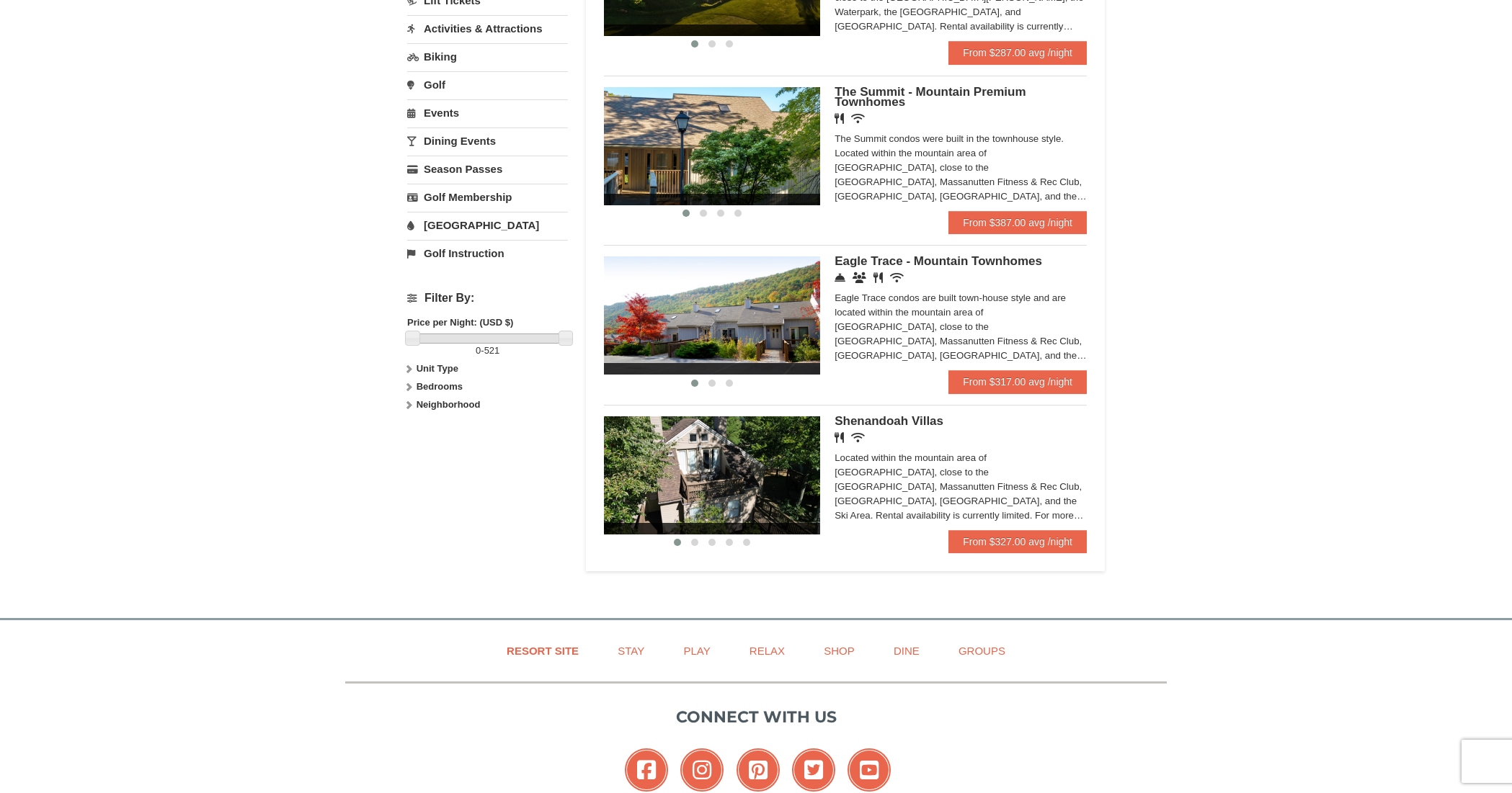
scroll to position [285, 0]
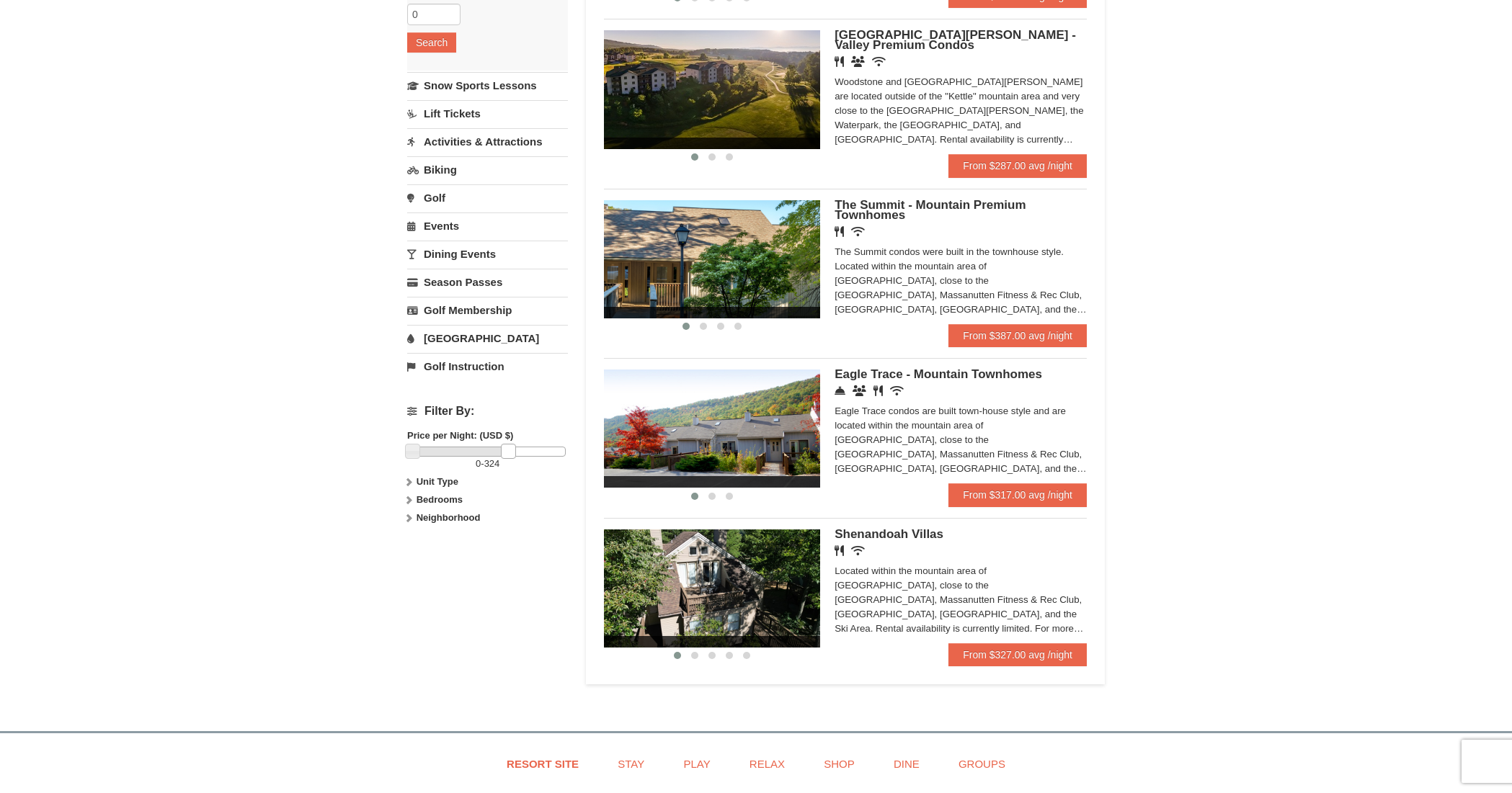
drag, startPoint x: 562, startPoint y: 452, endPoint x: 506, endPoint y: 450, distance: 56.0
click at [506, 450] on link at bounding box center [507, 450] width 15 height 15
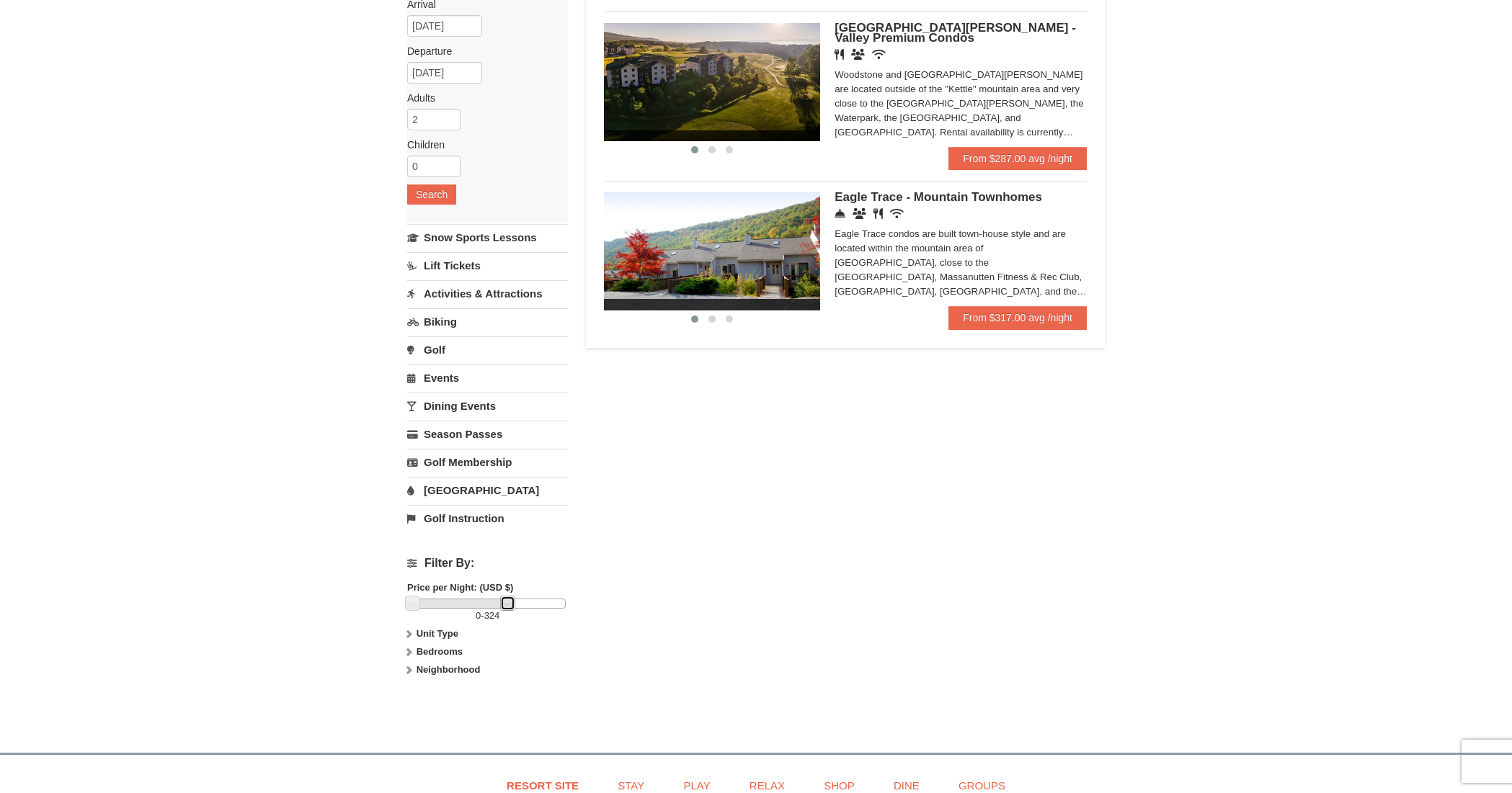
scroll to position [117, 0]
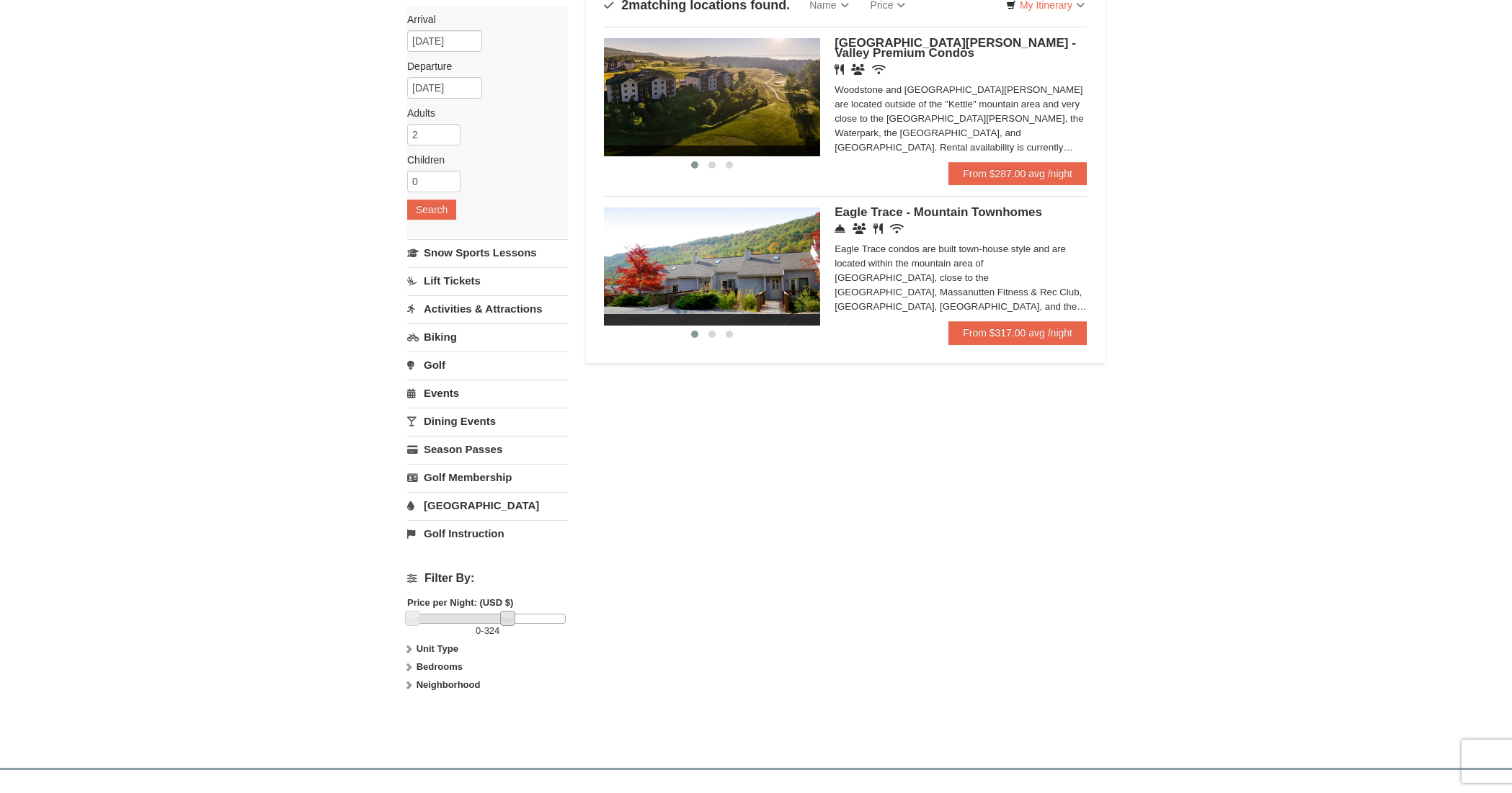
click at [903, 215] on span "Eagle Trace - Mountain Townhomes" at bounding box center [938, 212] width 208 height 14
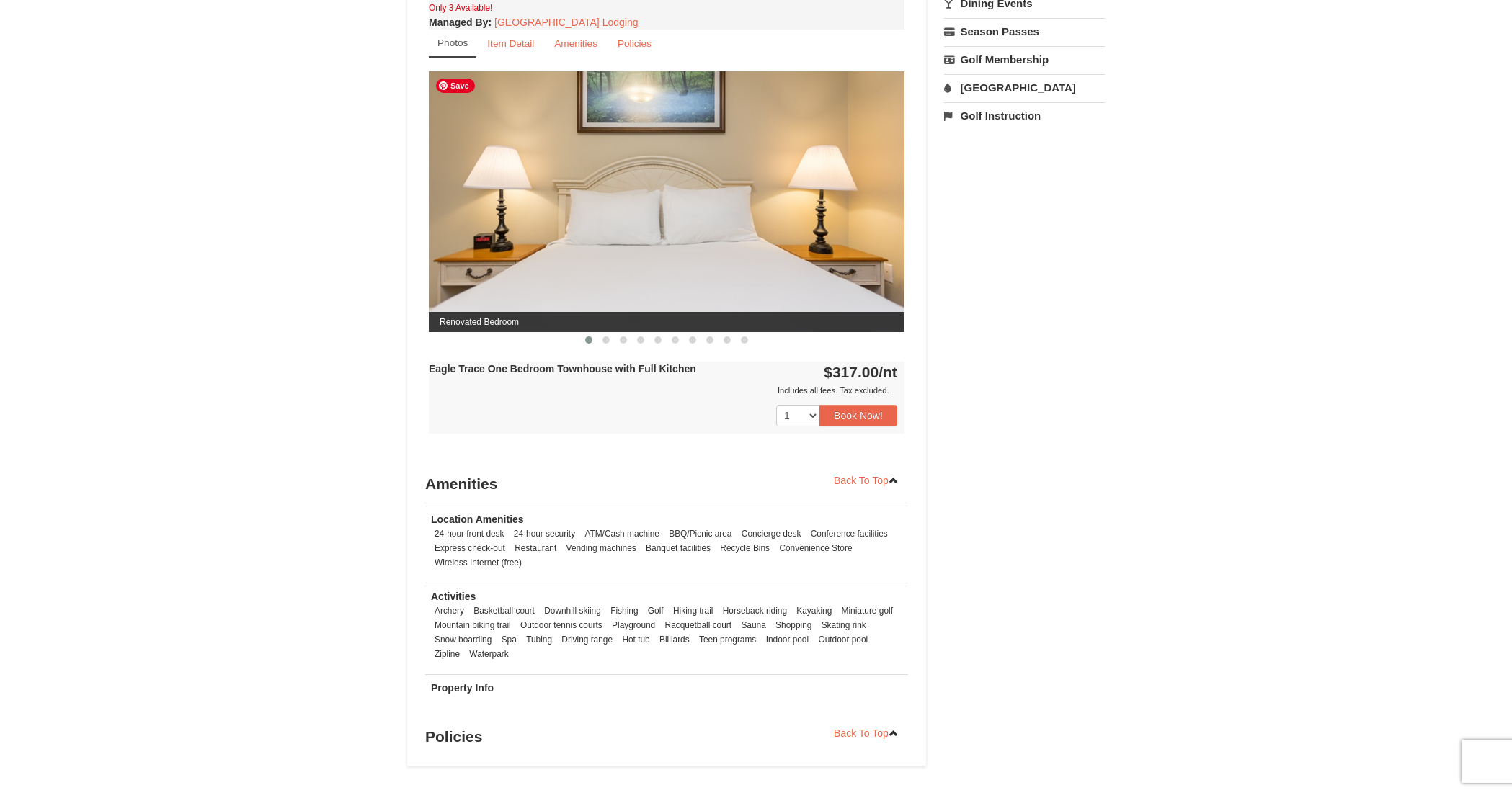
scroll to position [536, 0]
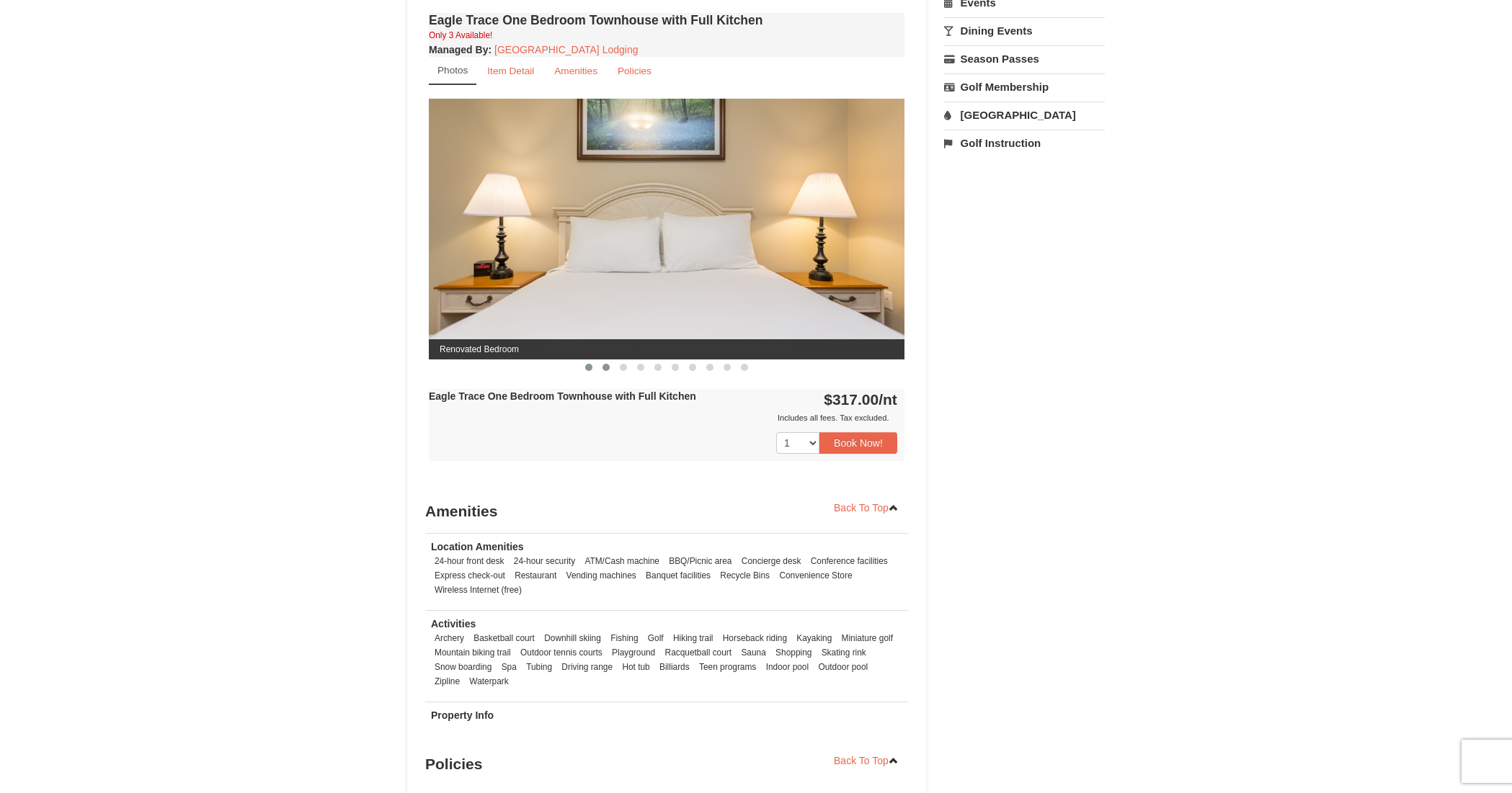
click at [604, 365] on span at bounding box center [605, 367] width 7 height 7
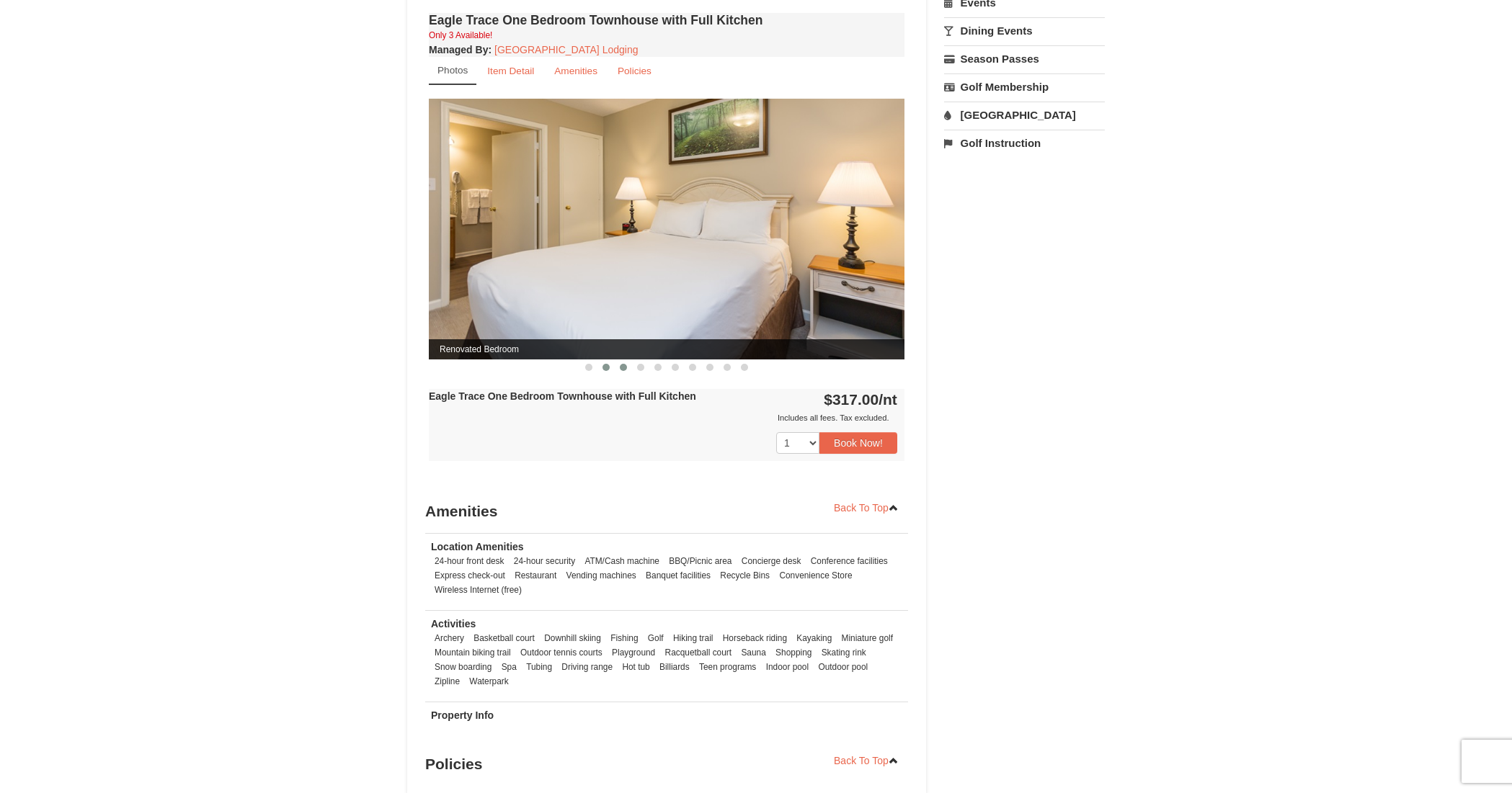
click at [621, 367] on span at bounding box center [623, 367] width 7 height 7
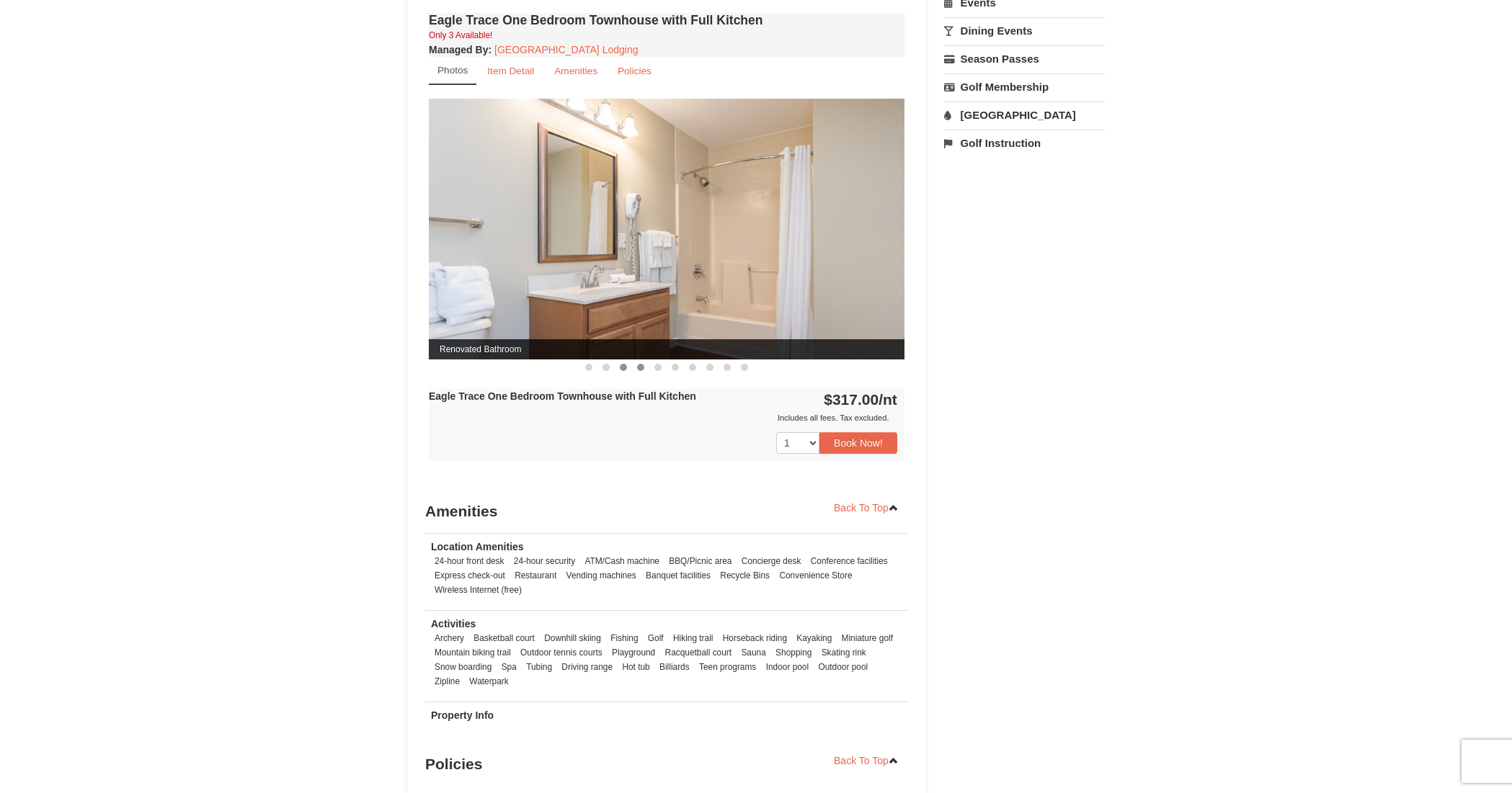
click at [643, 367] on button at bounding box center [640, 367] width 18 height 15
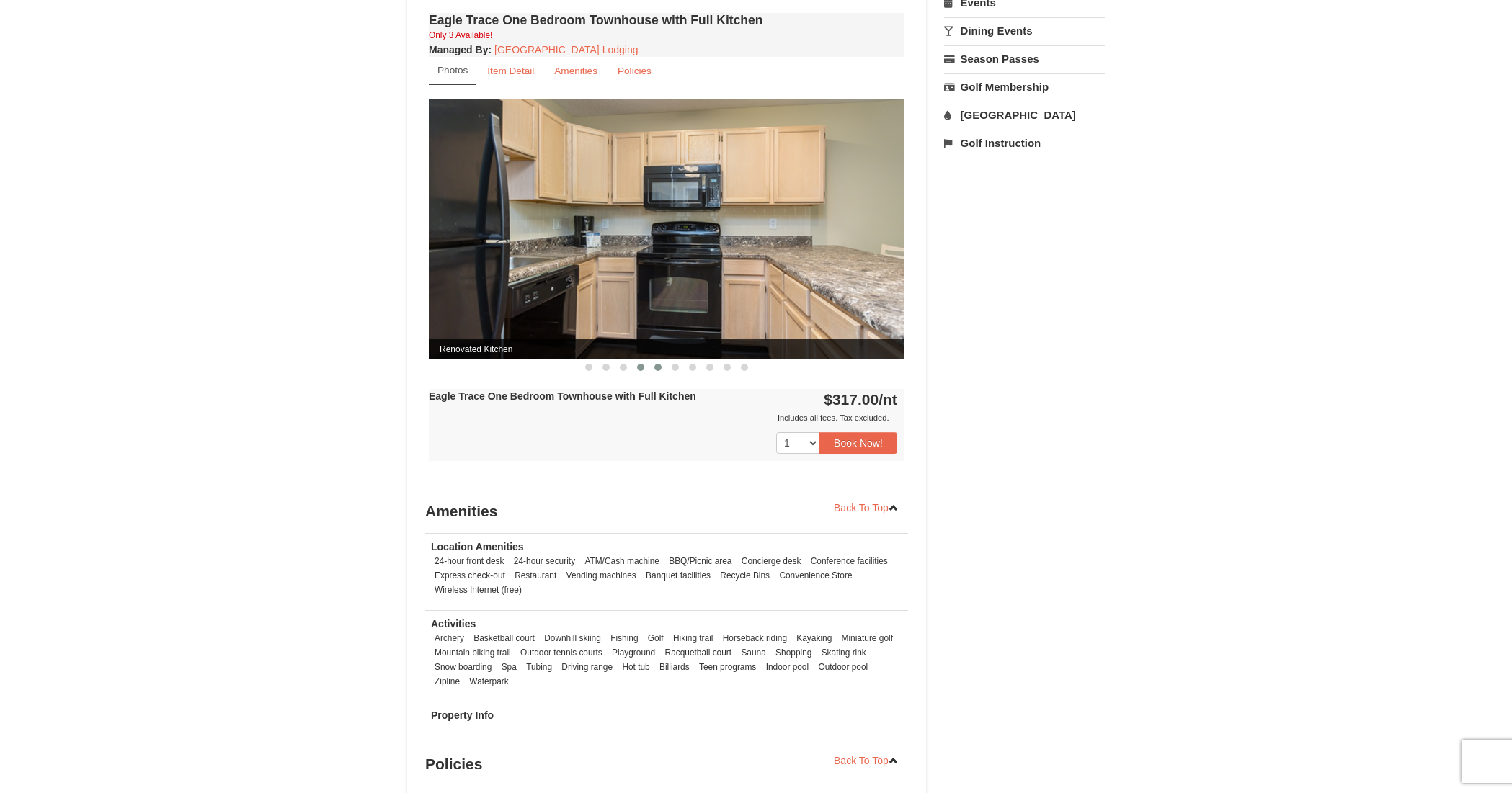
click at [659, 367] on span at bounding box center [657, 367] width 7 height 7
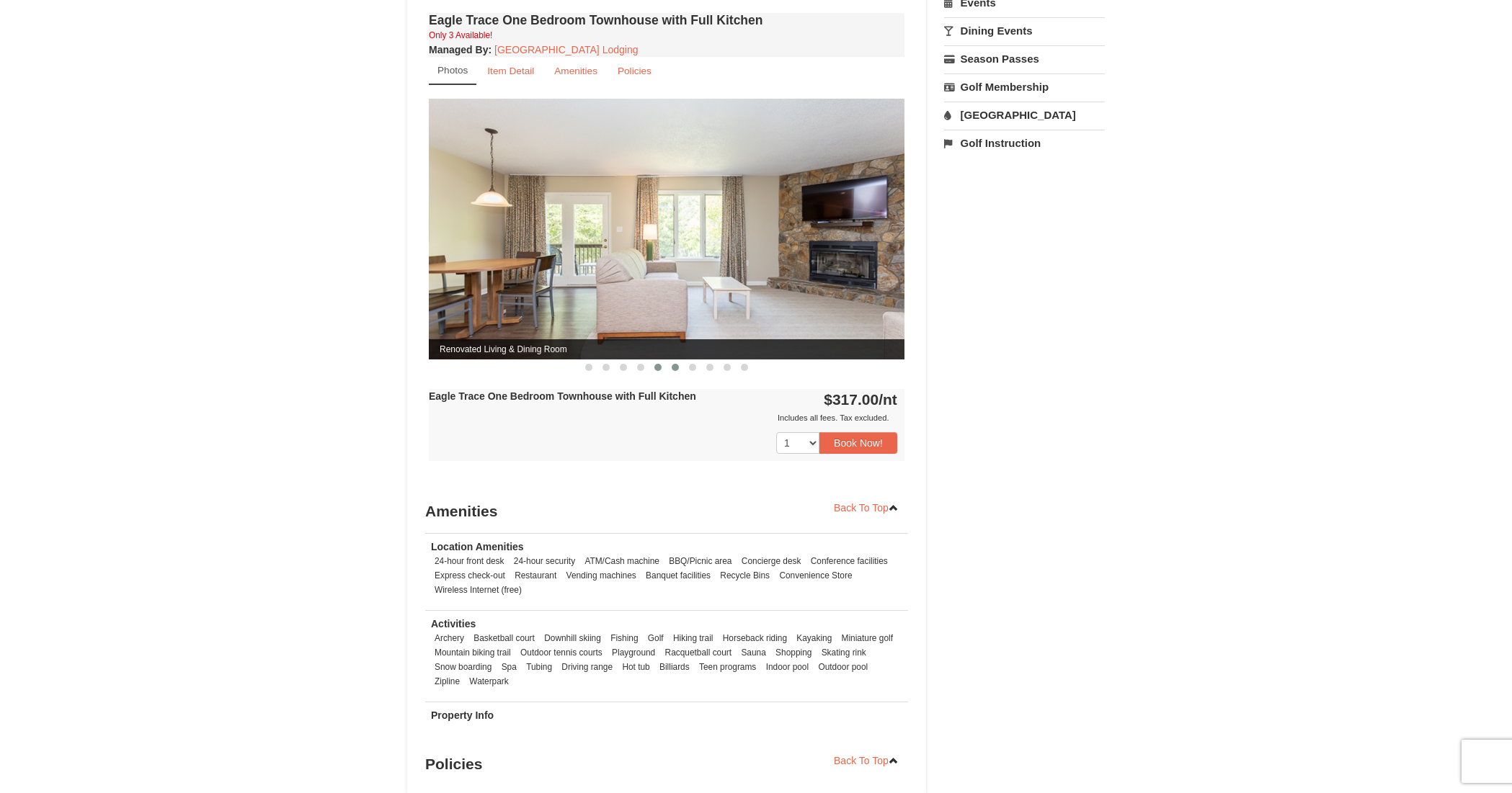
click at [674, 367] on span at bounding box center [675, 367] width 7 height 7
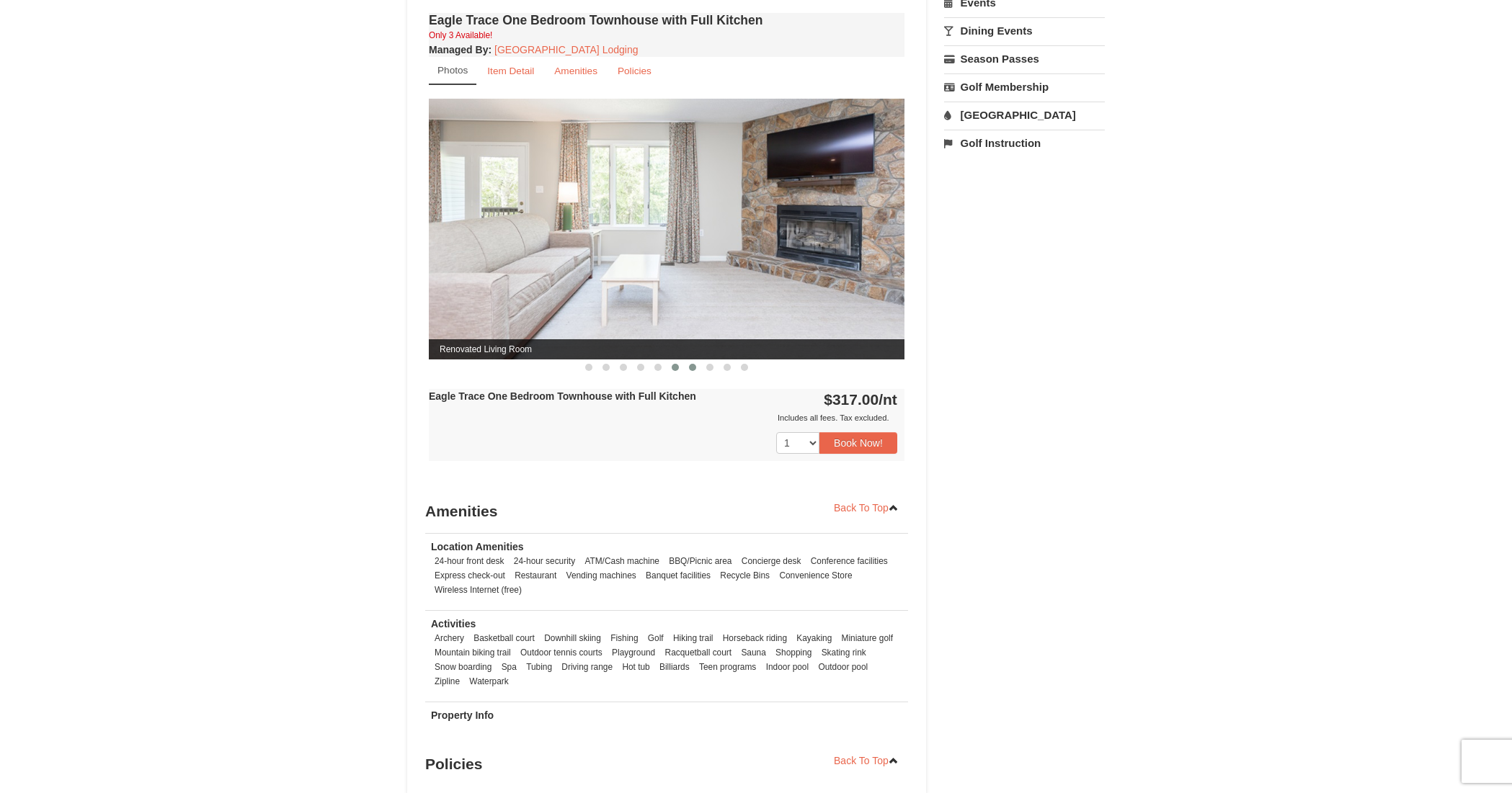
drag, startPoint x: 691, startPoint y: 367, endPoint x: 698, endPoint y: 366, distance: 7.1
click at [691, 367] on span at bounding box center [692, 367] width 7 height 7
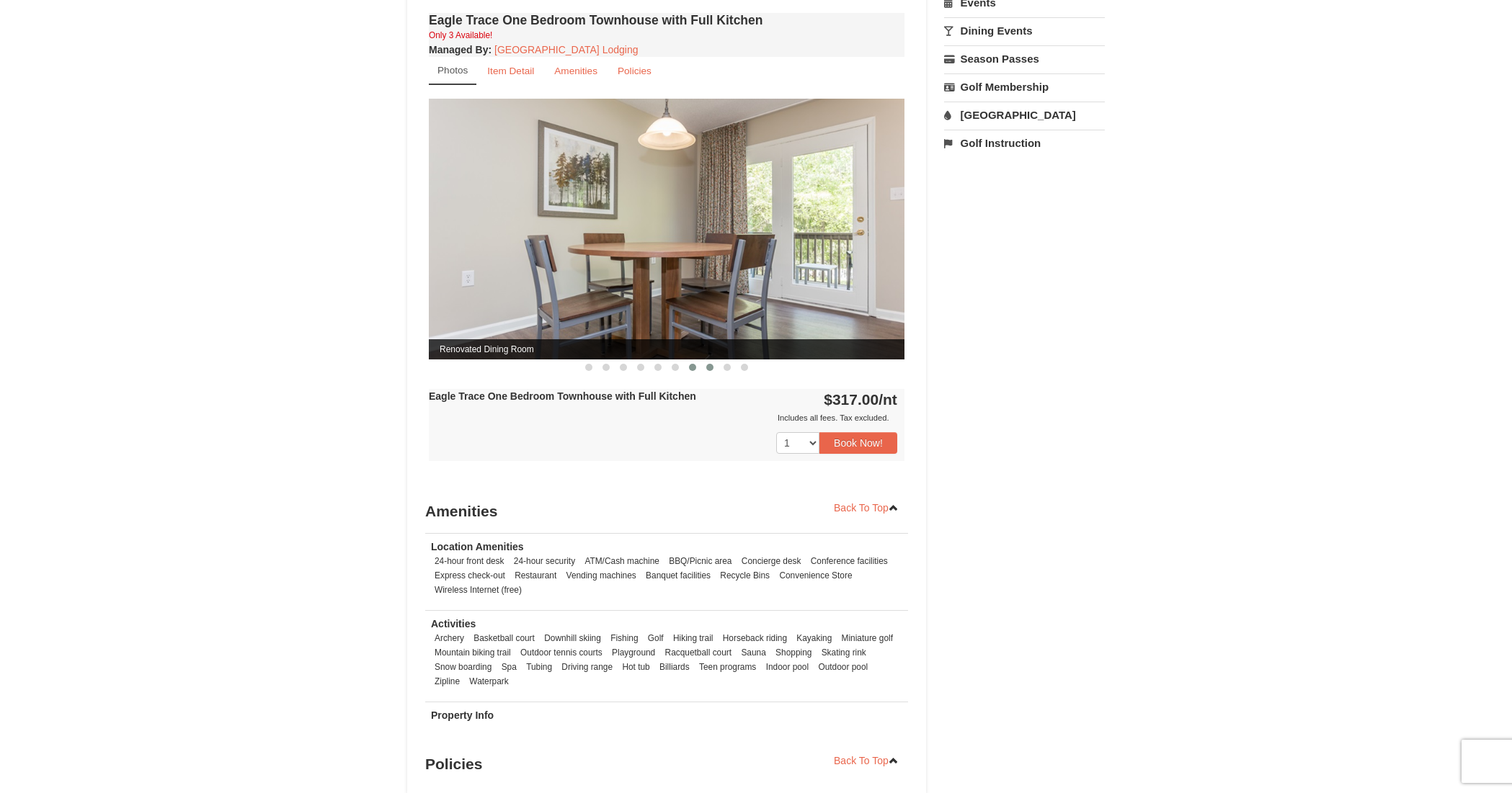
click at [711, 366] on span at bounding box center [709, 367] width 7 height 7
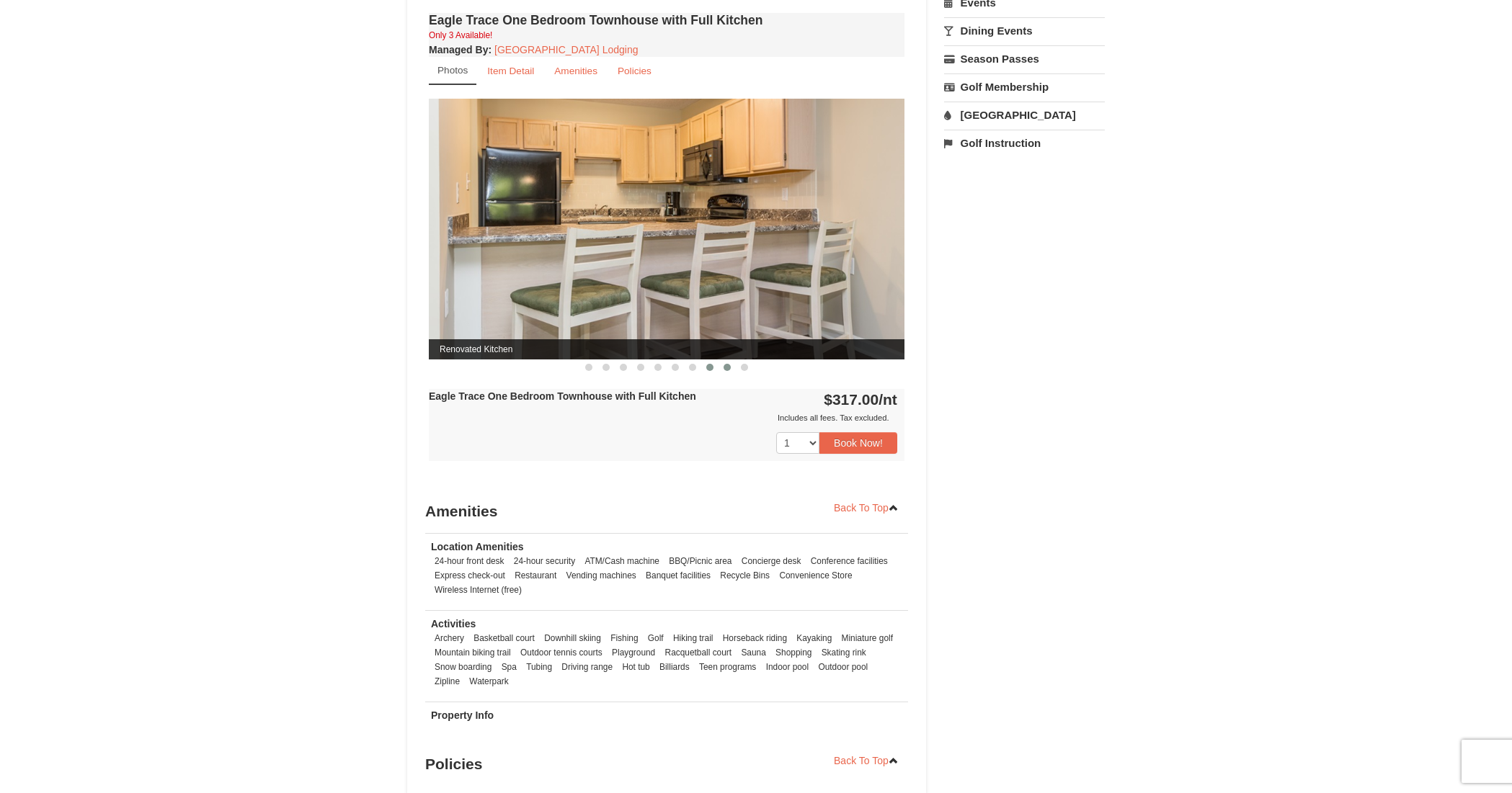
click at [727, 367] on span at bounding box center [727, 367] width 7 height 7
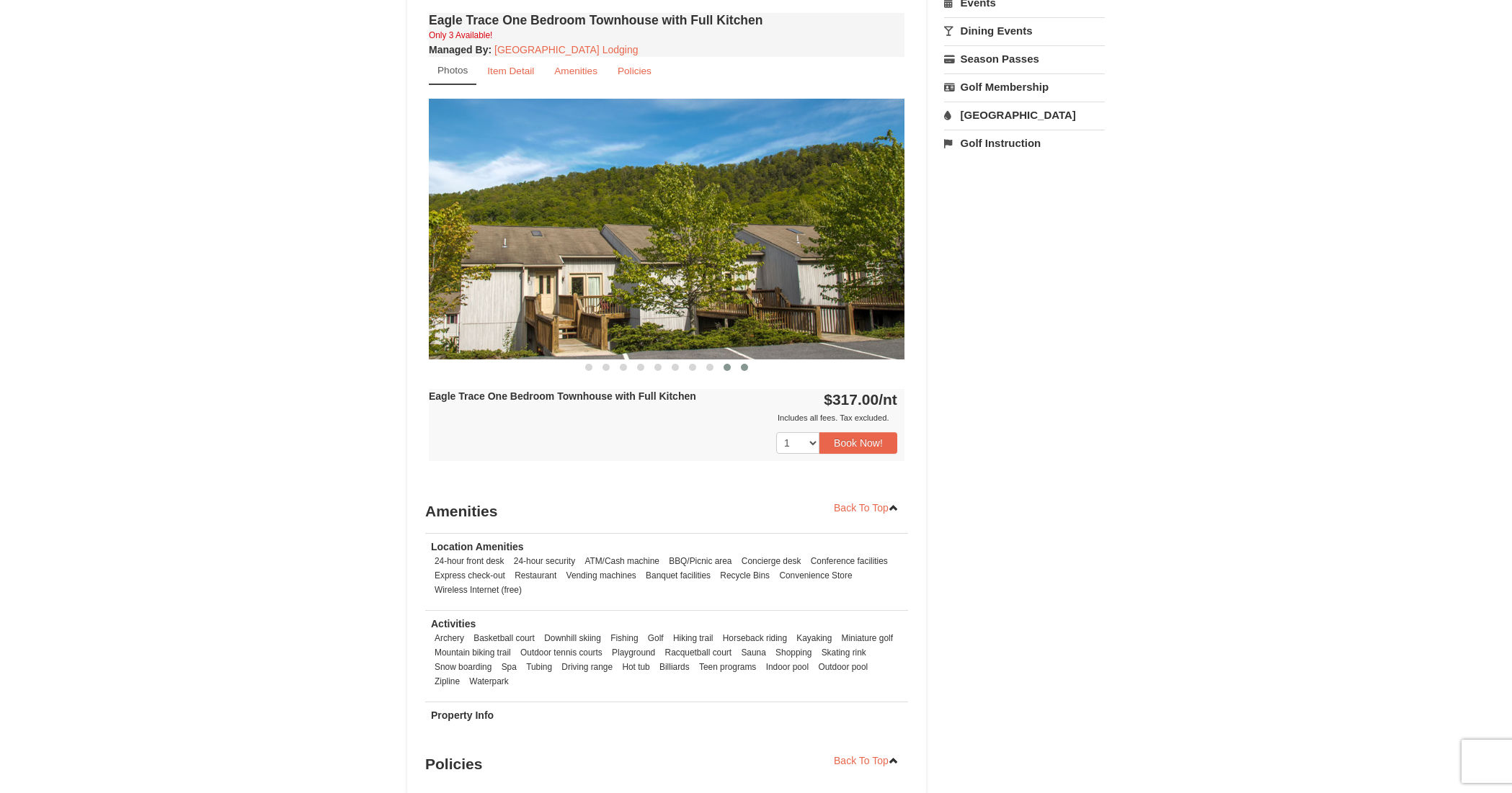
click at [744, 367] on span at bounding box center [743, 367] width 7 height 7
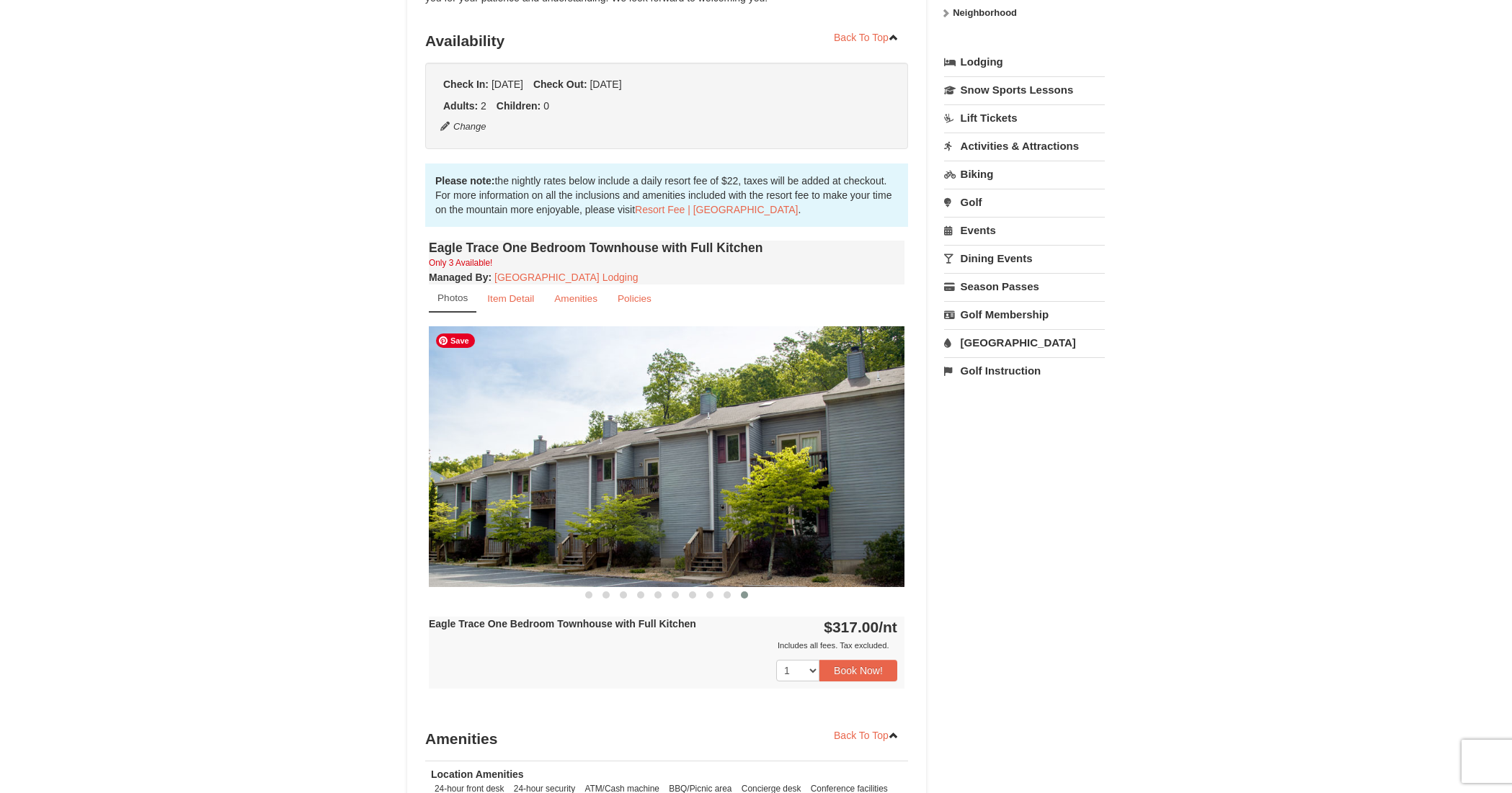
scroll to position [0, 0]
